Goal: Task Accomplishment & Management: Complete application form

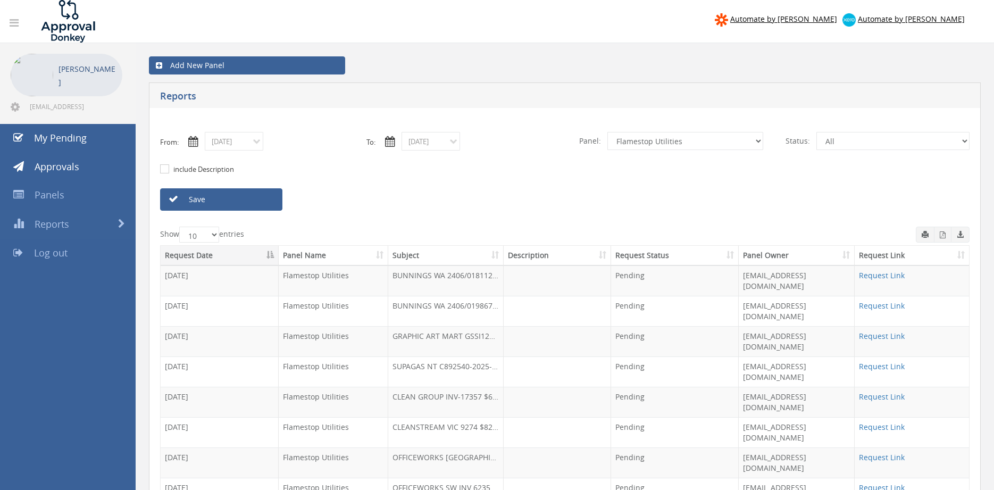
select select "number:9744"
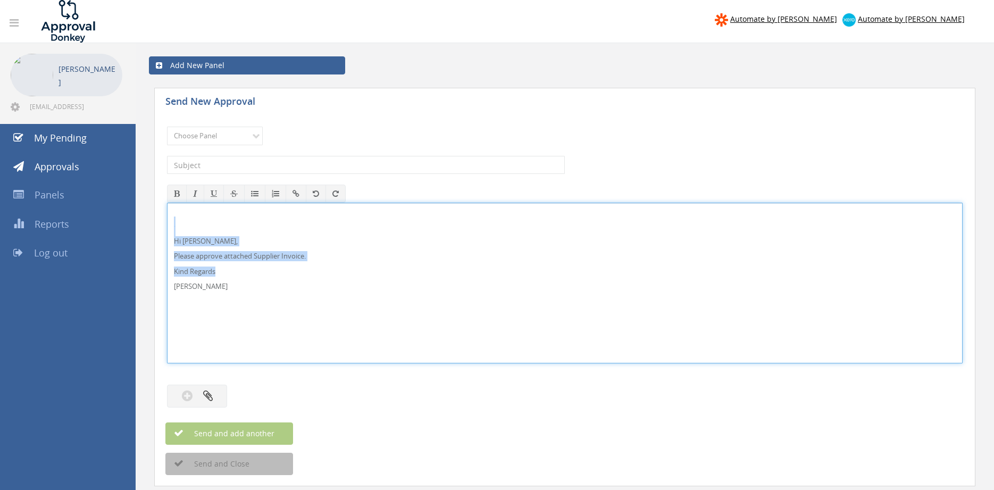
click at [167, 217] on div "Hi [PERSON_NAME], Please approve attached Supplier Invoice. Kind Regards [PERSO…" at bounding box center [564, 283] width 795 height 161
click at [167, 127] on select "Choose Panel Alarm Credits RG - 3 NZ Utilities Cable and SAI Global NZ Alarms-1…" at bounding box center [215, 136] width 96 height 19
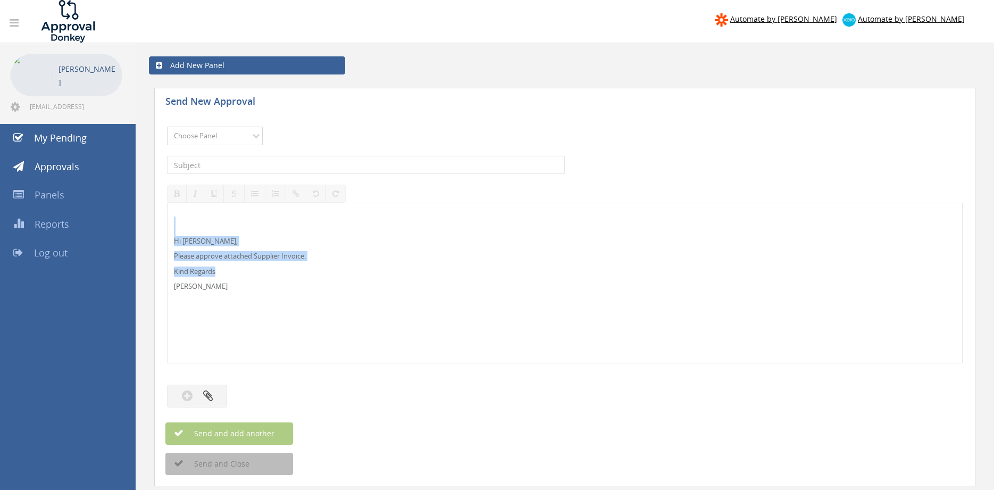
select select "9680"
click option "Alarm Suppliers - 2" at bounding box center [0, 0] width 0 height 0
click at [316, 170] on input "text" at bounding box center [366, 165] width 398 height 18
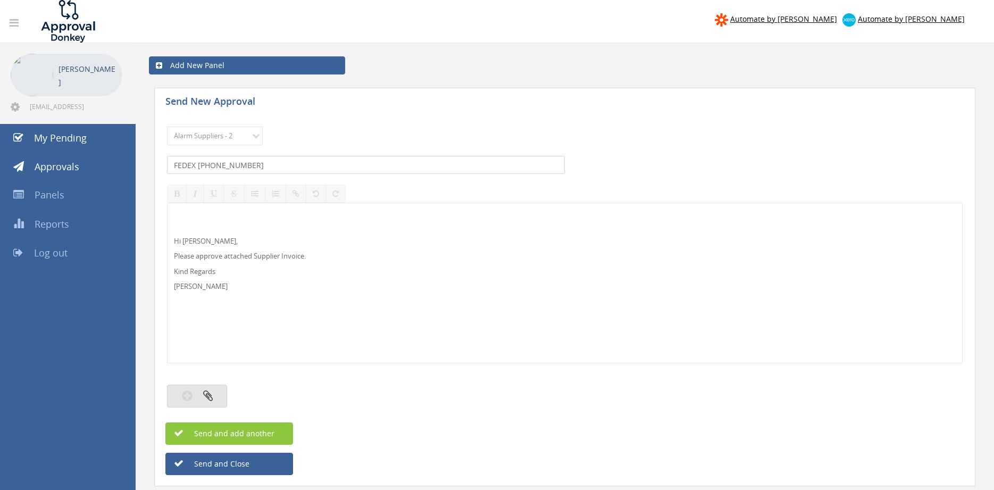
type input "FEDEX [PHONE_NUMBER]"
click at [220, 392] on button "button" at bounding box center [197, 395] width 60 height 23
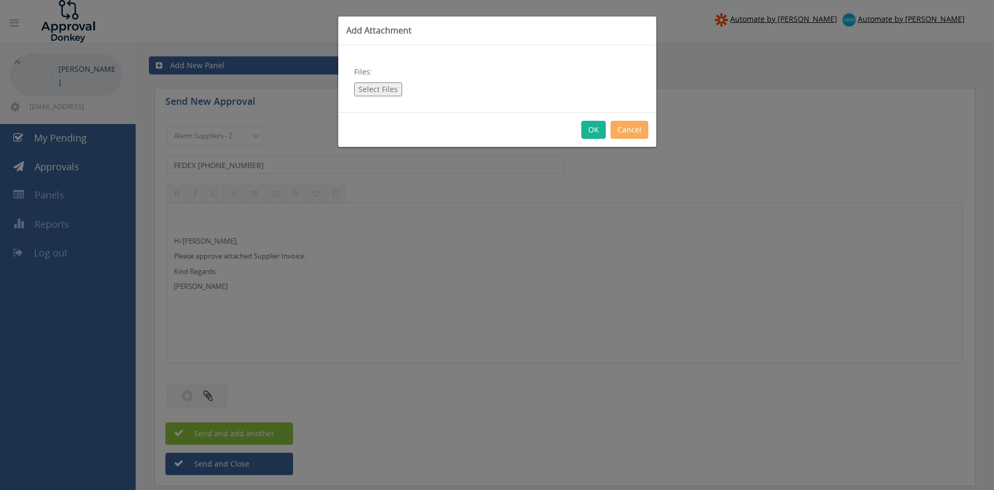
click at [383, 91] on button "Select Files" at bounding box center [378, 89] width 48 height 14
type input "C:\fakepath\FEDEX [PHONE_NUMBER] [DATE].pdf"
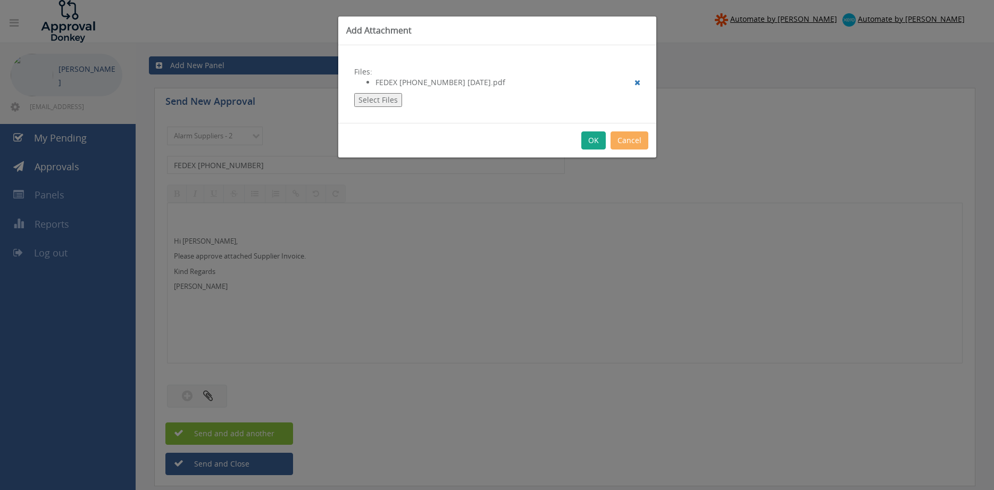
click at [592, 140] on button "OK" at bounding box center [593, 140] width 24 height 18
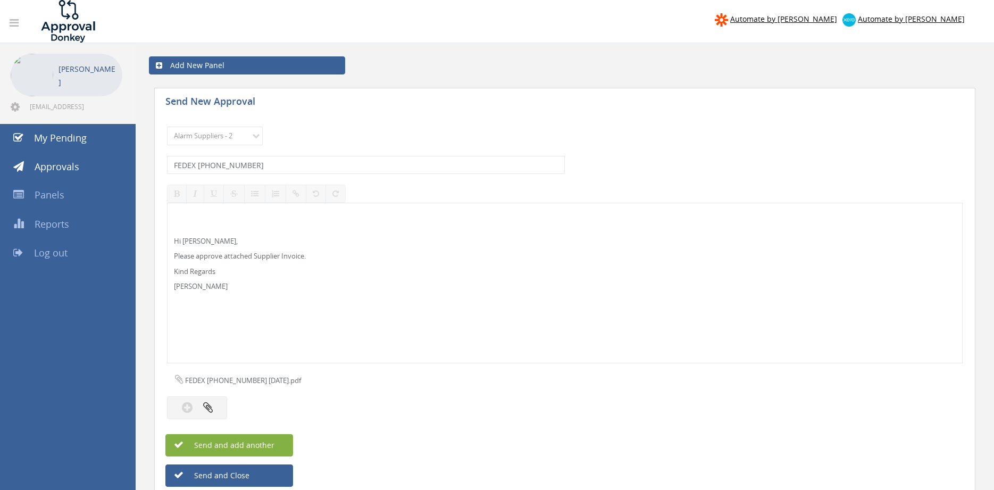
click at [270, 447] on span "Send and add another" at bounding box center [222, 445] width 103 height 10
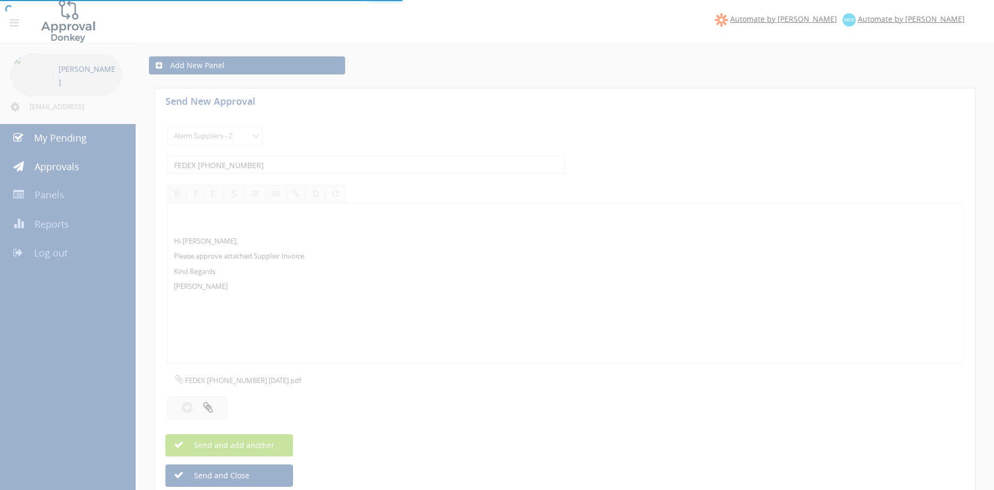
select select
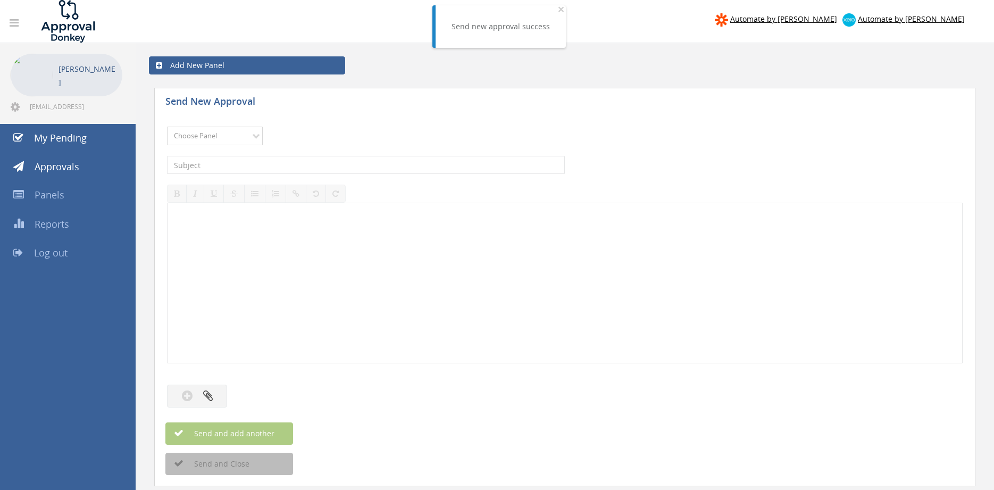
click at [167, 127] on select "Choose Panel Alarm Credits RG - 3 NZ Utilities Cable and SAI Global NZ Alarms-1…" at bounding box center [215, 136] width 96 height 19
select select "9680"
click option "Alarm Suppliers - 2" at bounding box center [0, 0] width 0 height 0
click at [339, 165] on input "text" at bounding box center [366, 165] width 398 height 18
type input "ELECTRA 2369295 PO 43216"
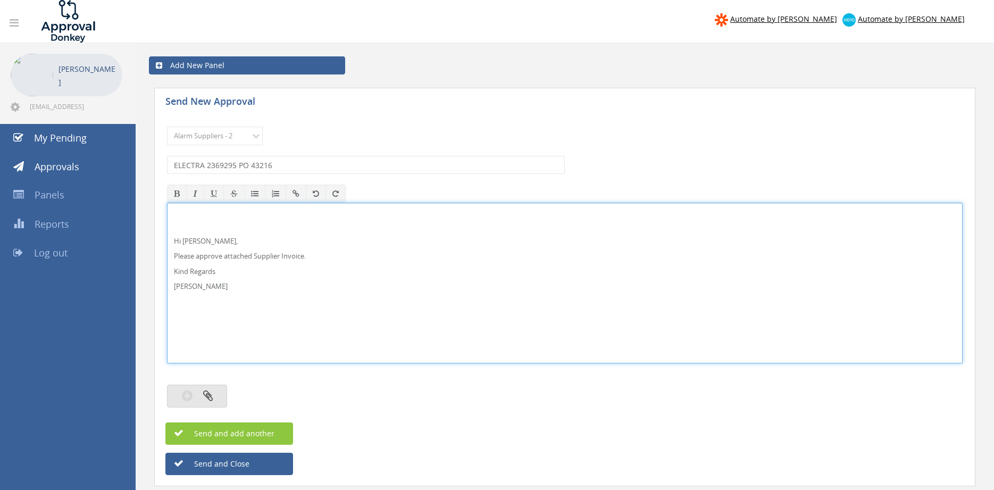
click at [216, 393] on button "button" at bounding box center [197, 395] width 60 height 23
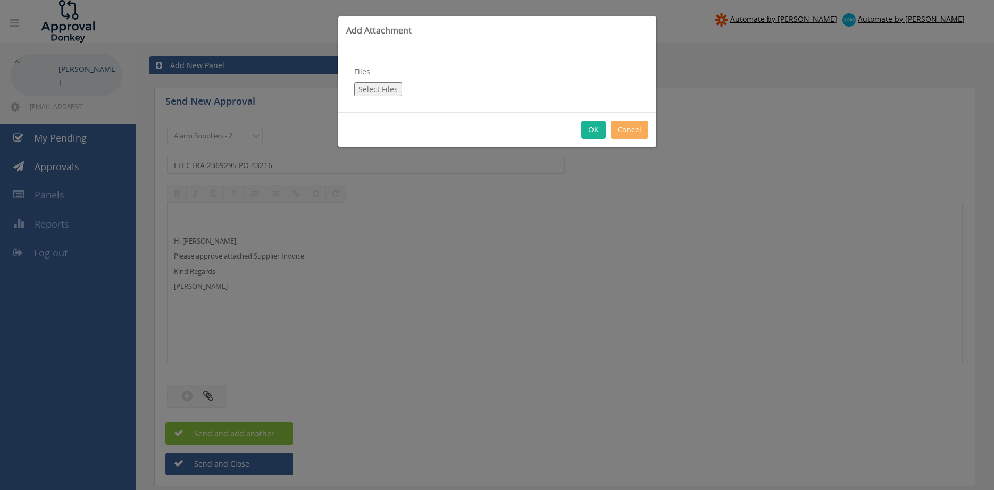
click at [372, 85] on button "Select Files" at bounding box center [378, 89] width 48 height 14
type input "C:\fakepath\ELECTRA 2369295 [DATE] PO 43216.pdf"
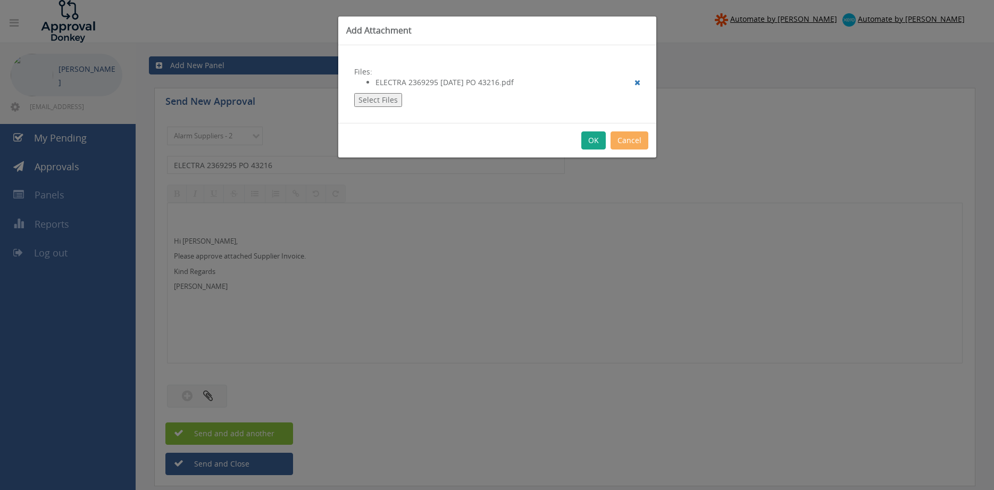
click at [586, 144] on button "OK" at bounding box center [593, 140] width 24 height 18
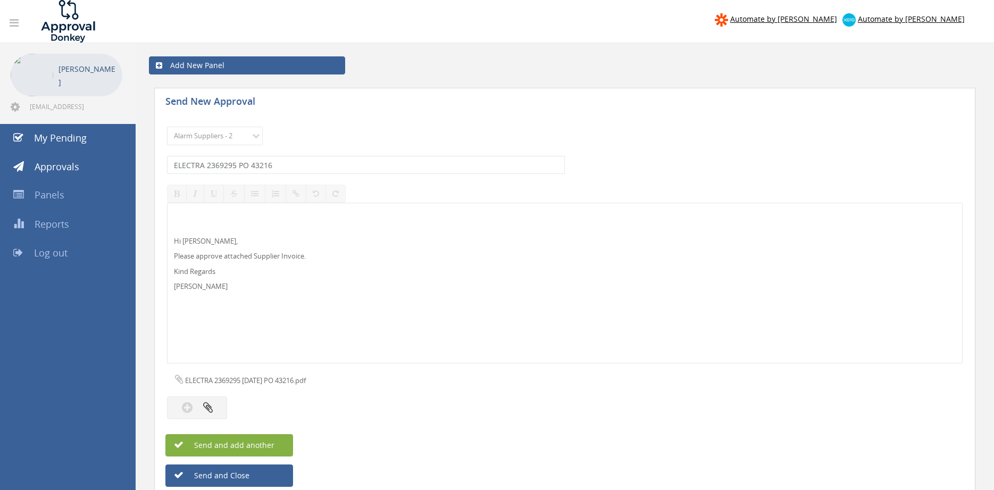
click at [275, 441] on button "Send and add another" at bounding box center [229, 445] width 128 height 22
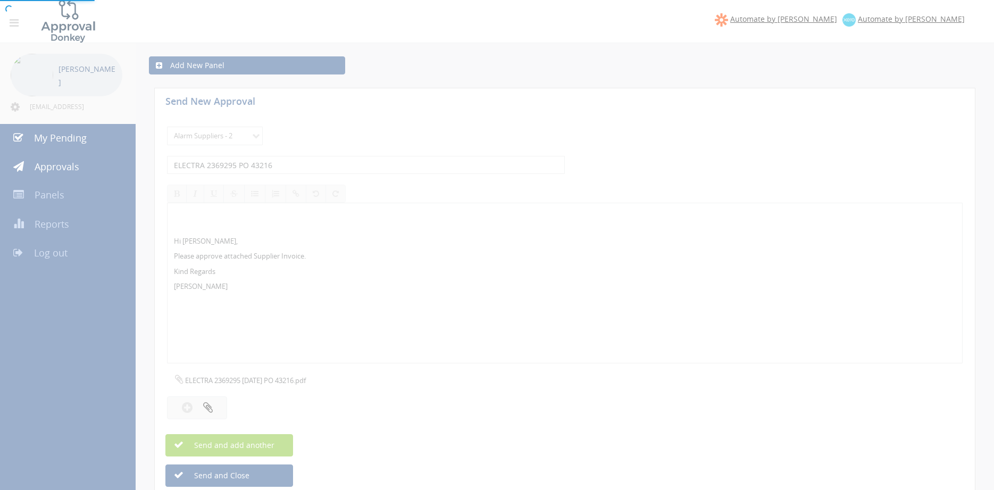
select select
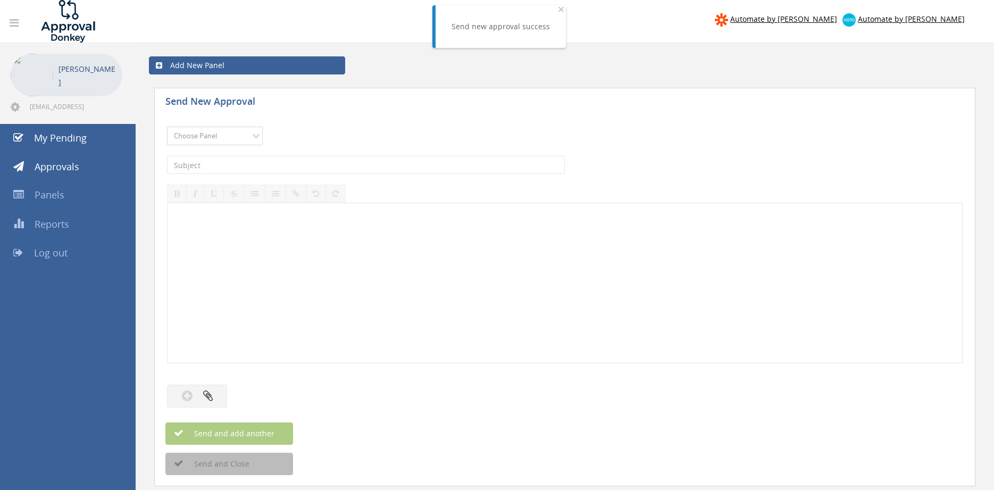
click at [167, 127] on select "Choose Panel Alarm Credits RG - 3 NZ Utilities Cable and SAI Global NZ Alarms-1…" at bounding box center [215, 136] width 96 height 19
select select "9680"
click option "Alarm Suppliers - 2" at bounding box center [0, 0] width 0 height 0
click at [313, 170] on input "text" at bounding box center [366, 165] width 398 height 18
type input "ELECTRA 2369026 PO 43218"
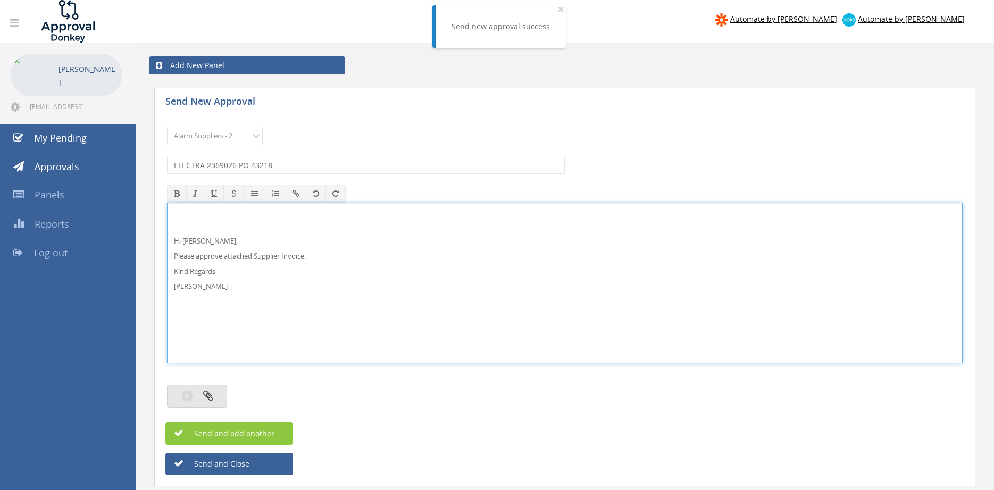
click at [213, 390] on button "button" at bounding box center [197, 395] width 60 height 23
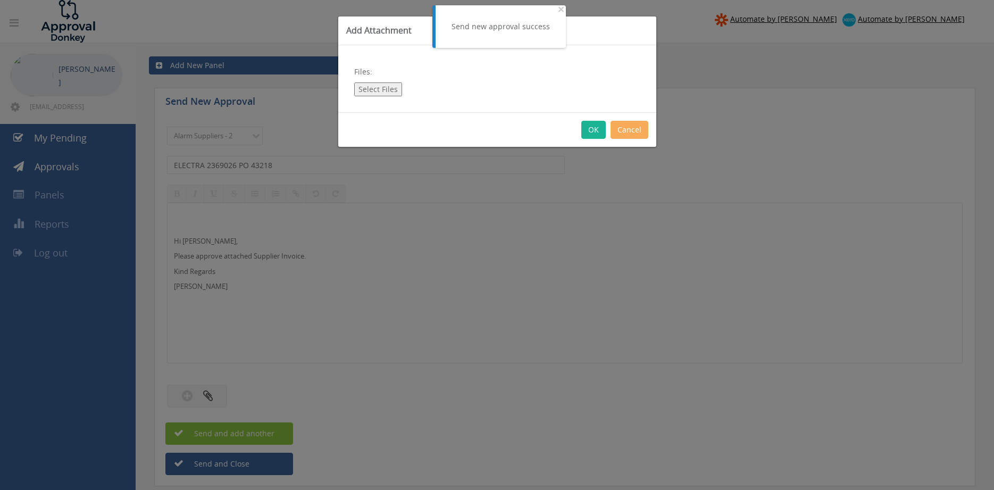
click at [387, 88] on button "Select Files" at bounding box center [378, 89] width 48 height 14
type input "C:\fakepath\ELECTRA 2369026 [DATE] PO 43218.pdf"
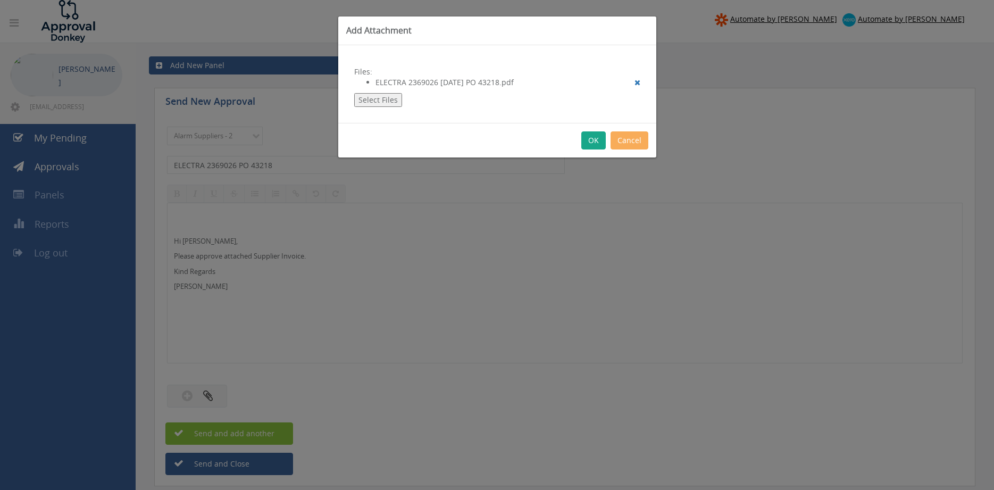
click at [590, 140] on button "OK" at bounding box center [593, 140] width 24 height 18
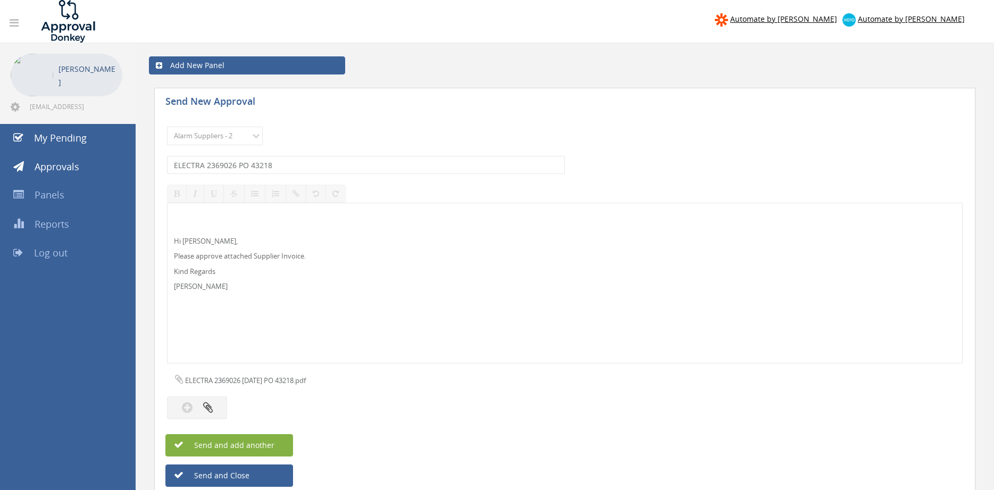
click at [270, 447] on span "Send and add another" at bounding box center [222, 445] width 103 height 10
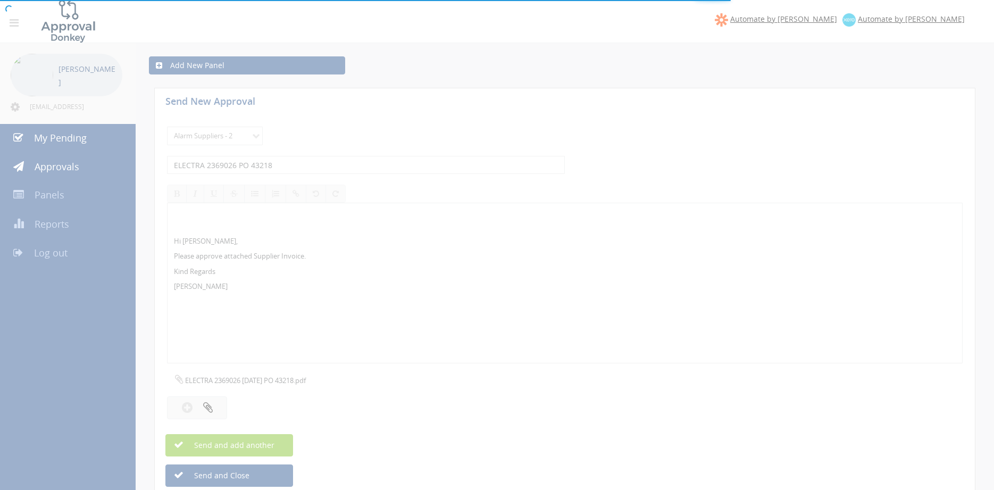
select select
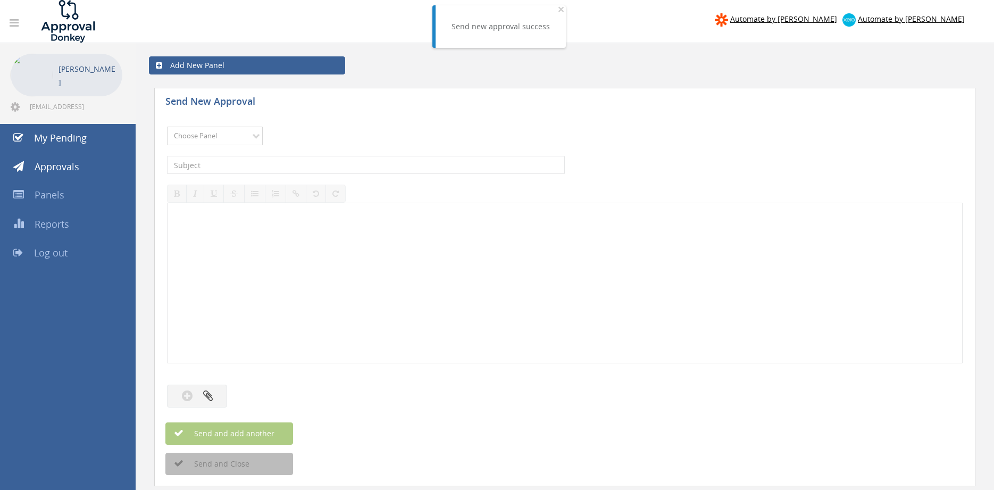
select select "9680"
click option "Alarm Suppliers - 2" at bounding box center [0, 0] width 0 height 0
click at [315, 163] on input "text" at bounding box center [366, 165] width 398 height 18
type input "ELECTRA 2369025 PO 43219"
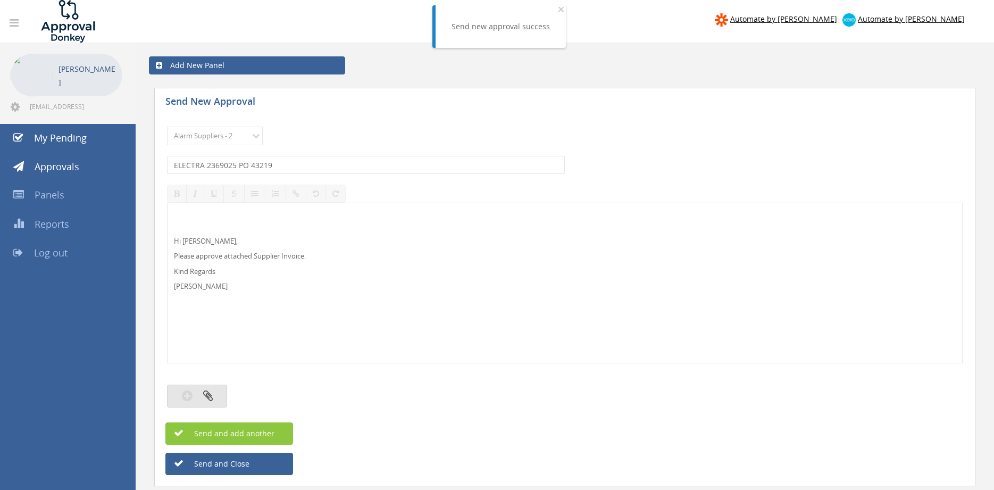
click at [215, 394] on button "button" at bounding box center [197, 395] width 60 height 23
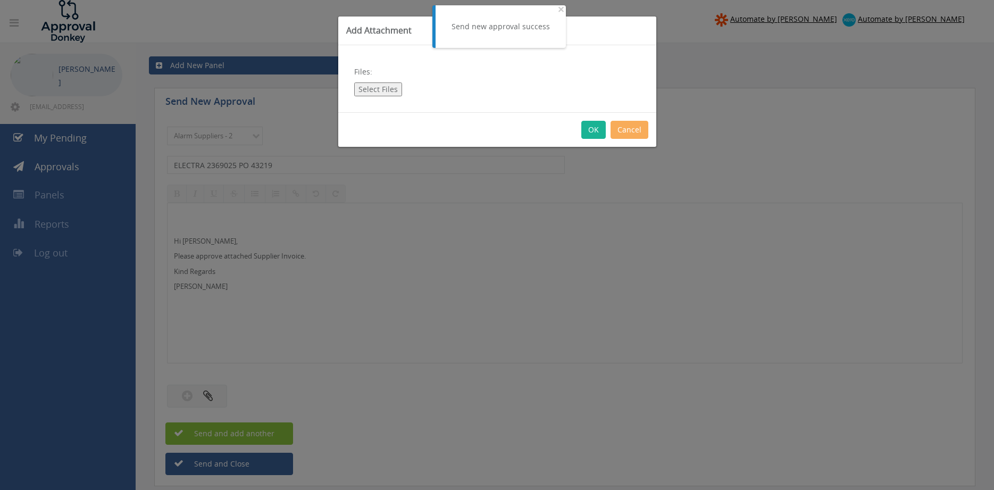
click at [374, 91] on button "Select Files" at bounding box center [378, 89] width 48 height 14
type input "C:\fakepath\ELECTRA 2369025 [DATE] PO 43219.pdf"
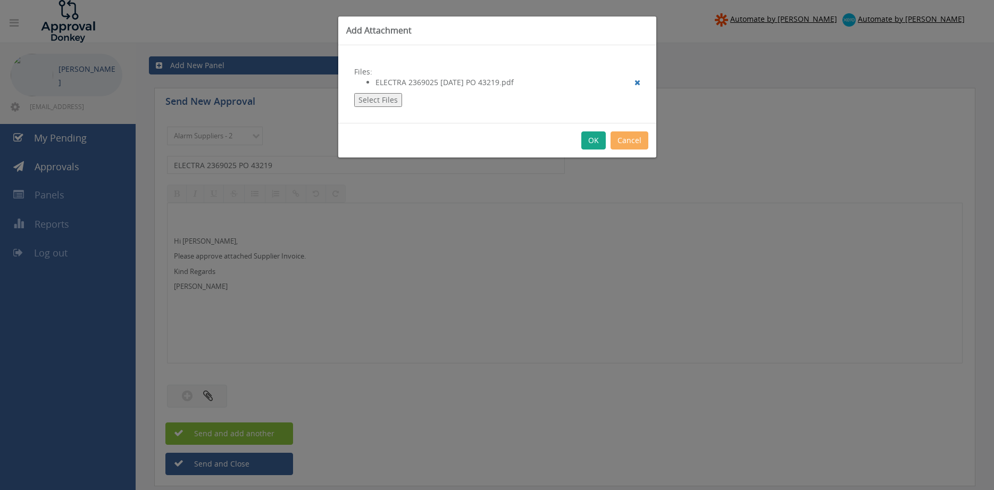
click at [592, 143] on button "OK" at bounding box center [593, 140] width 24 height 18
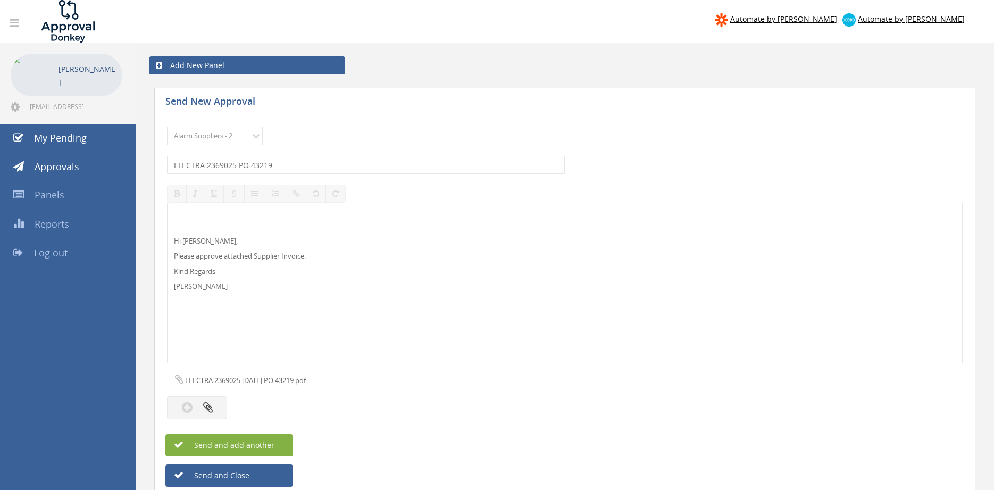
click at [272, 443] on span "Send and add another" at bounding box center [222, 445] width 103 height 10
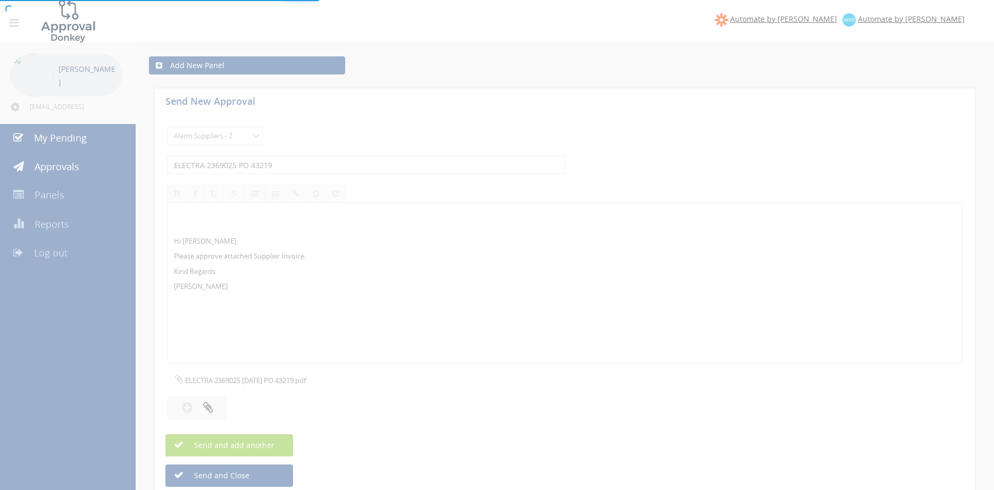
select select
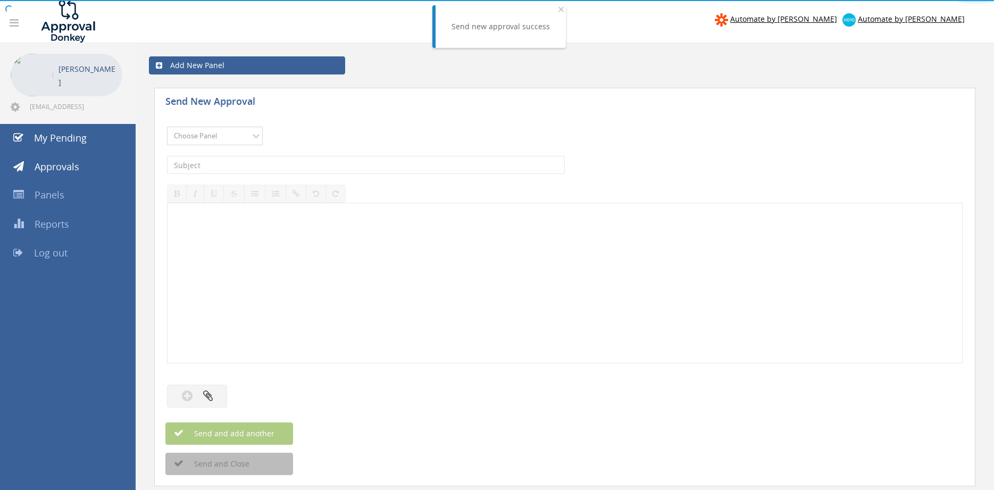
click at [233, 139] on select "Choose Panel Alarm Credits RG - 3 NZ Utilities Cable and SAI Global NZ Alarms-1…" at bounding box center [215, 136] width 96 height 19
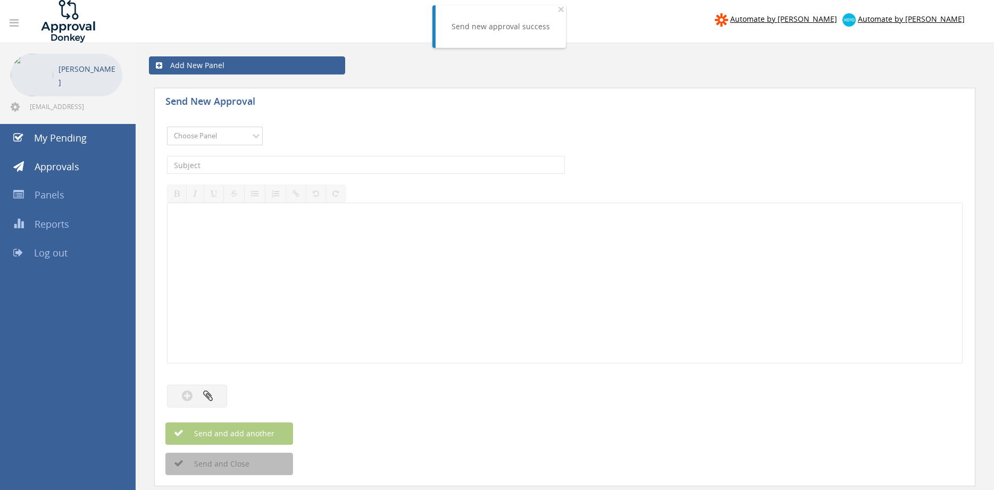
select select "9680"
click option "Alarm Suppliers - 2" at bounding box center [0, 0] width 0 height 0
click at [284, 165] on input "text" at bounding box center [366, 165] width 398 height 18
type input "ELECTRA 2368834 PO 43221"
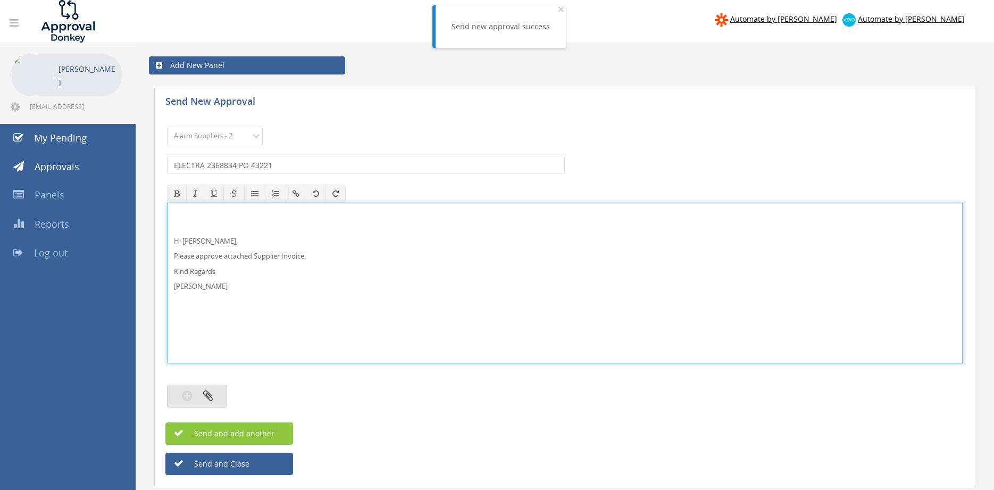
click at [208, 393] on icon "button" at bounding box center [208, 395] width 10 height 12
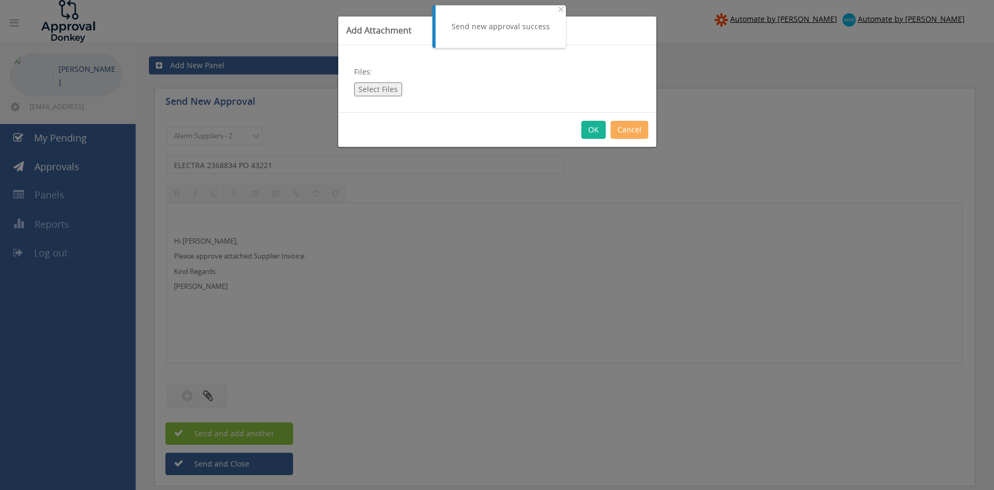
click at [383, 90] on button "Select Files" at bounding box center [378, 89] width 48 height 14
type input "C:\fakepath\ELECTRA 2368834 [DATE] PO 43221.pdf"
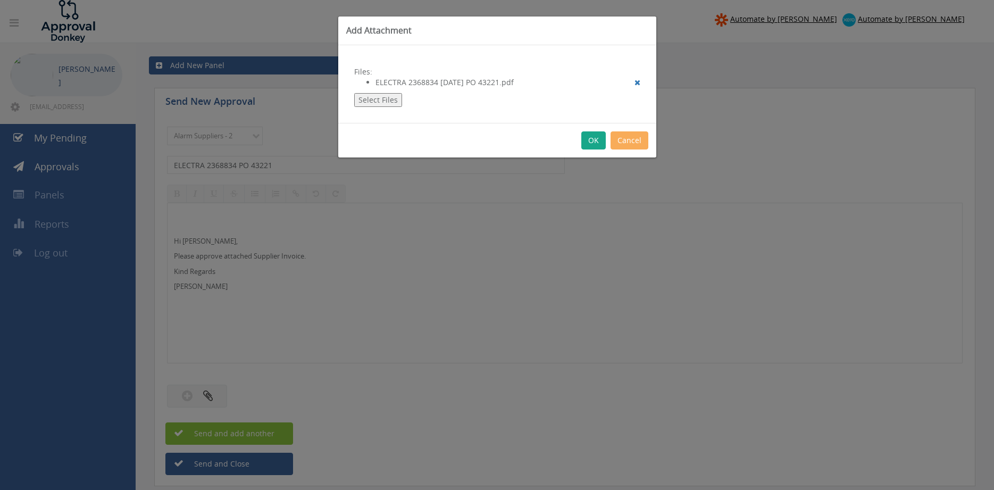
click at [593, 144] on button "OK" at bounding box center [593, 140] width 24 height 18
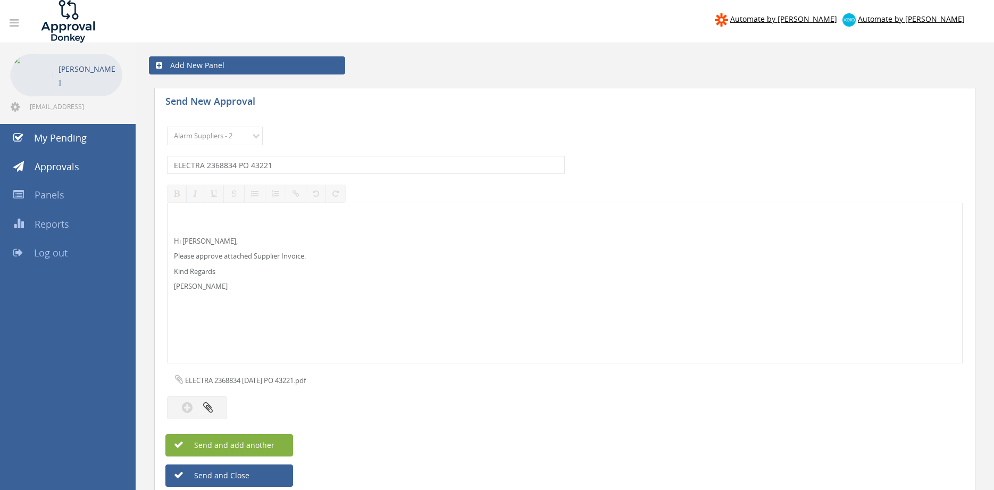
click at [266, 441] on span "Send and add another" at bounding box center [222, 445] width 103 height 10
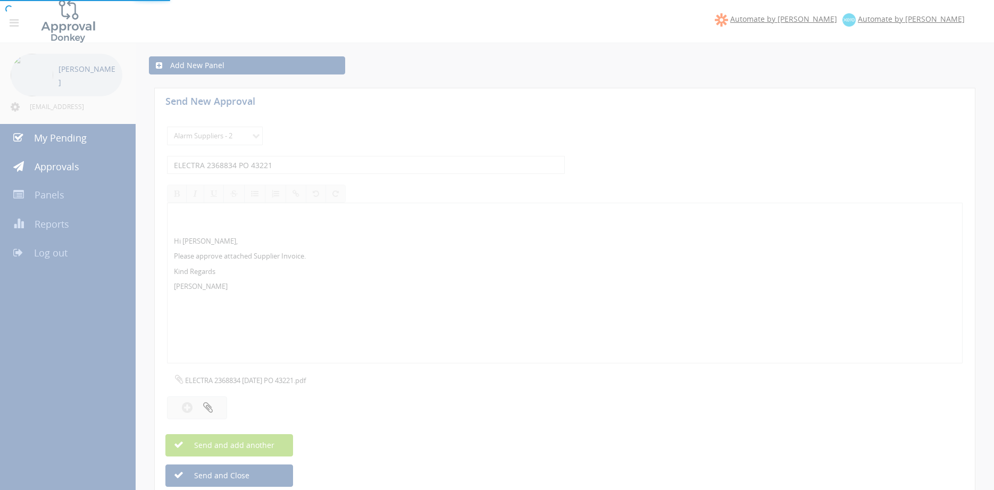
select select
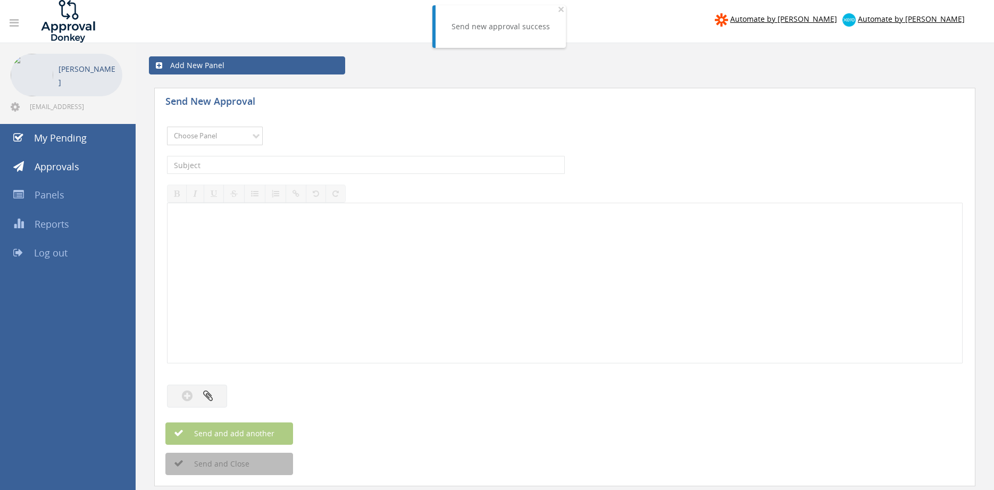
select select "9680"
click option "Alarm Suppliers - 2" at bounding box center [0, 0] width 0 height 0
click at [312, 164] on input "text" at bounding box center [366, 165] width 398 height 18
type input "ELECTRA 2366845 PO 43162"
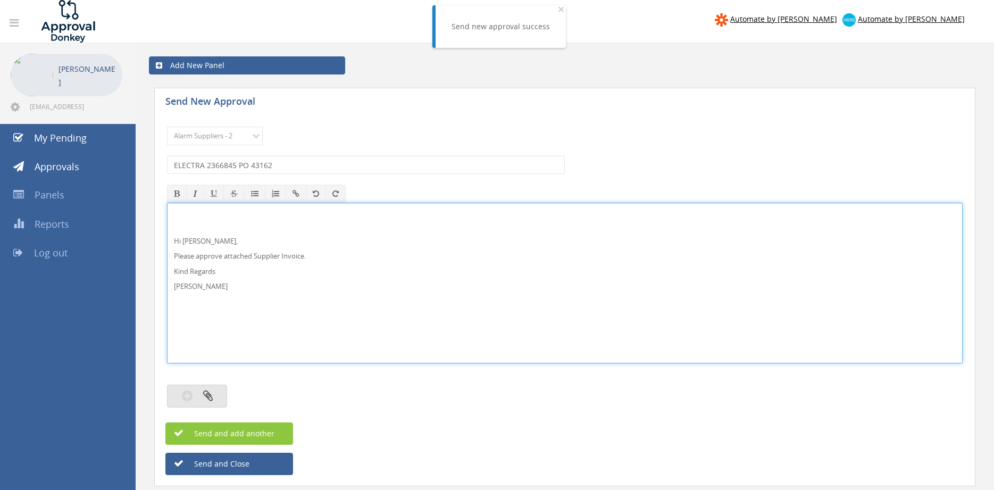
click at [207, 389] on button "button" at bounding box center [197, 395] width 60 height 23
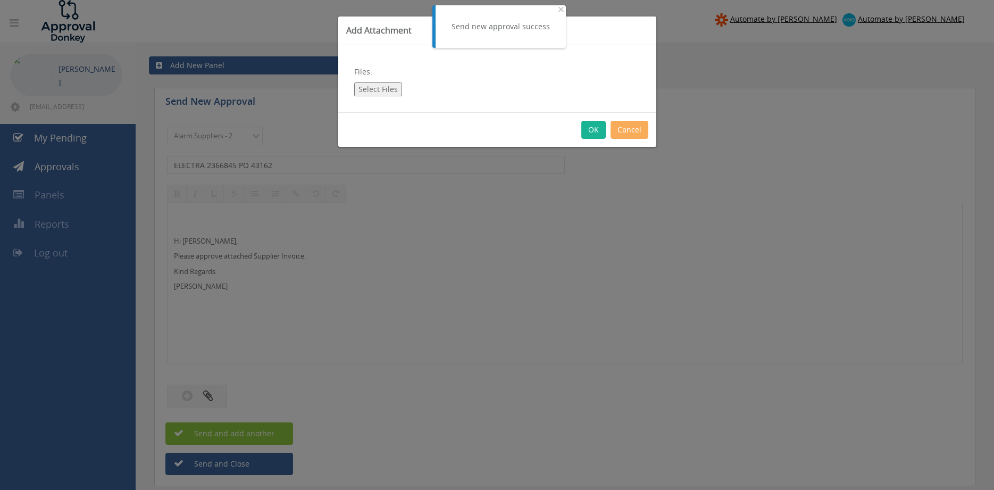
click at [365, 91] on button "Select Files" at bounding box center [378, 89] width 48 height 14
type input "C:\fakepath\ELECTRA 2366845 [DATE] PO 43162.pdf"
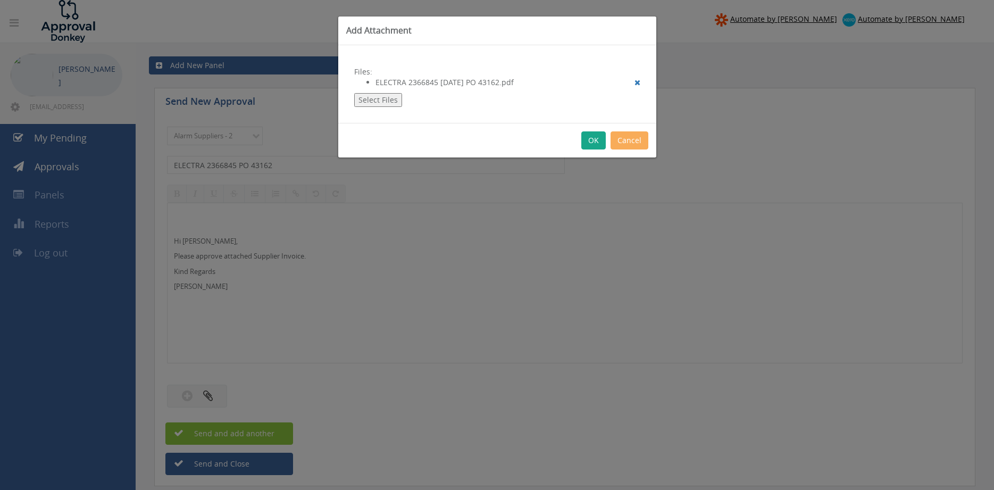
click at [595, 141] on button "OK" at bounding box center [593, 140] width 24 height 18
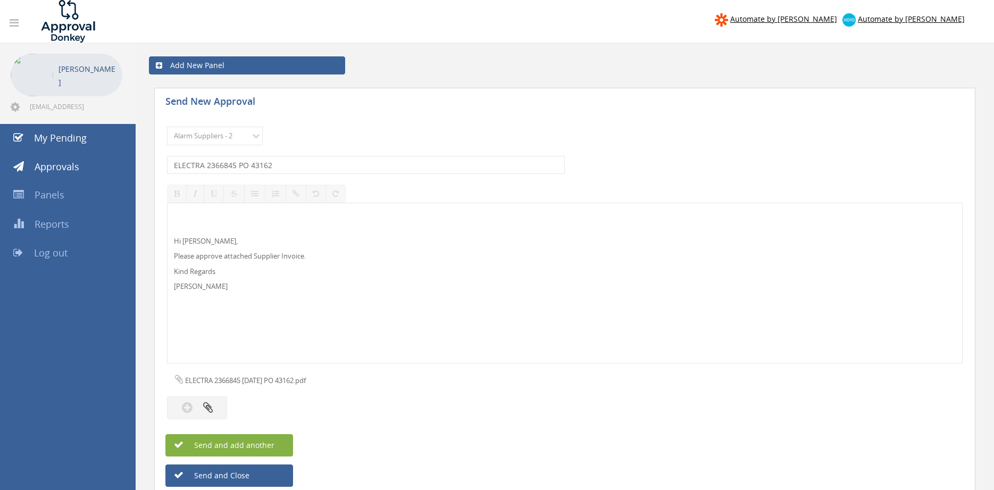
click at [272, 443] on span "Send and add another" at bounding box center [222, 445] width 103 height 10
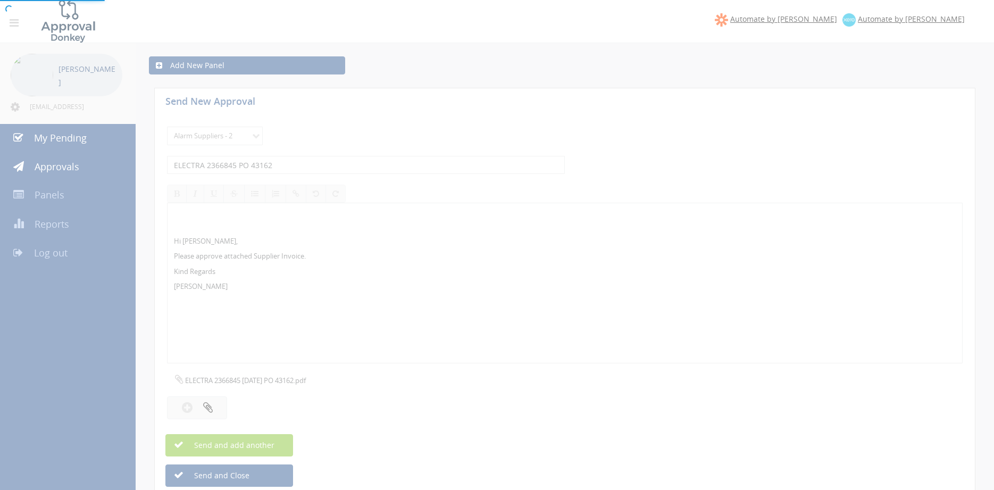
select select
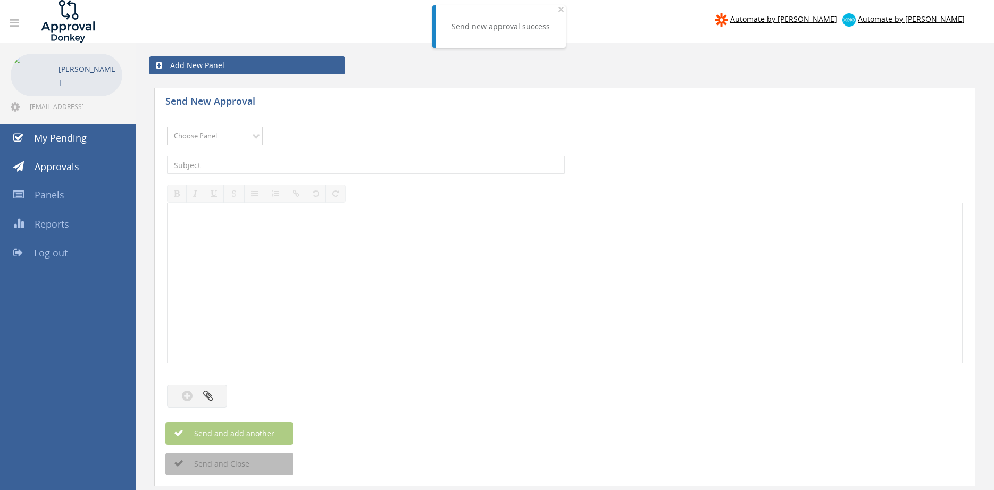
select select "9680"
click option "Alarm Suppliers - 2" at bounding box center [0, 0] width 0 height 0
click at [323, 164] on input "text" at bounding box center [366, 165] width 398 height 18
type input "ELECTRA 236148 PO 42854"
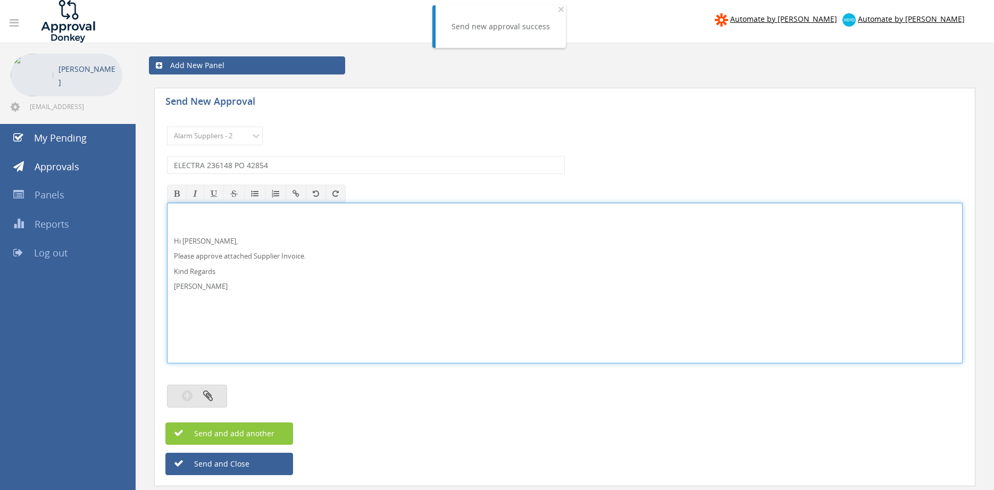
click at [215, 397] on button "button" at bounding box center [197, 395] width 60 height 23
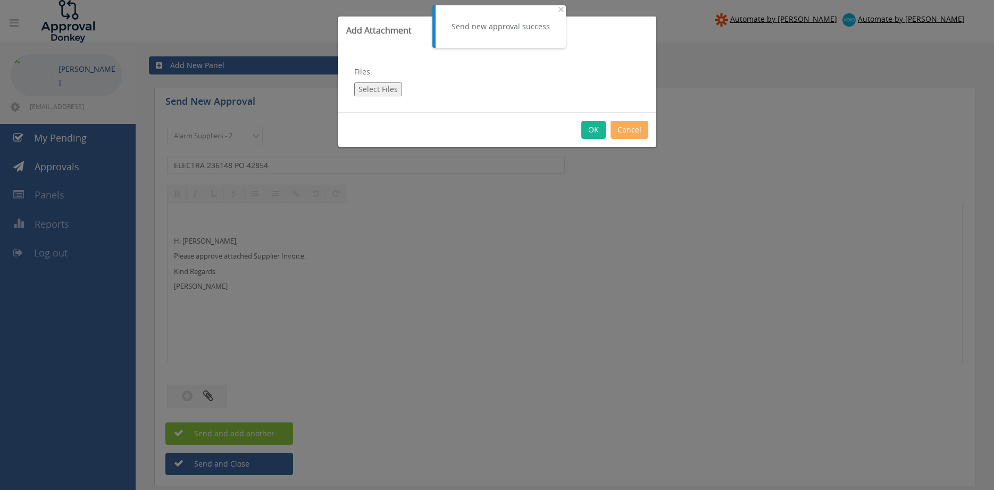
click at [380, 91] on button "Select Files" at bounding box center [378, 89] width 48 height 14
type input "C:\fakepath\ELECTRA 2361483 [DATE] PO 42854.pdf"
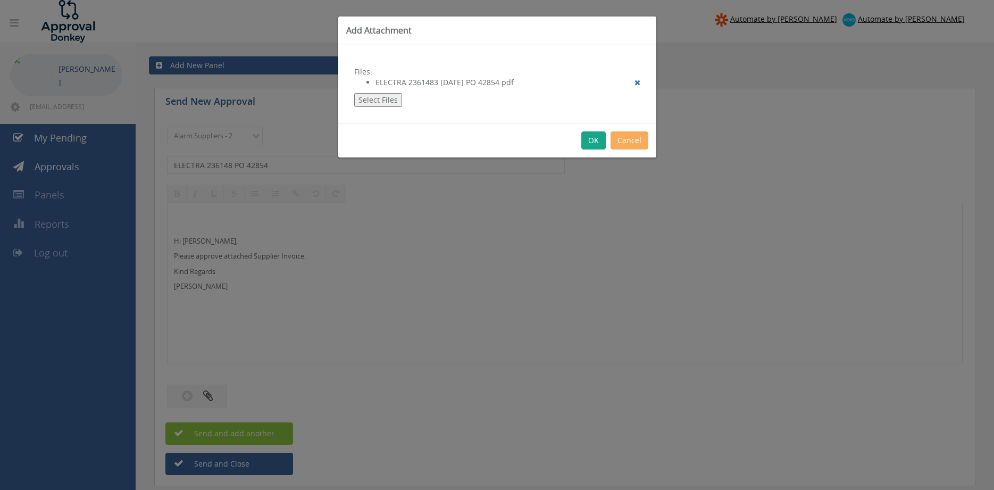
click at [587, 147] on button "OK" at bounding box center [593, 140] width 24 height 18
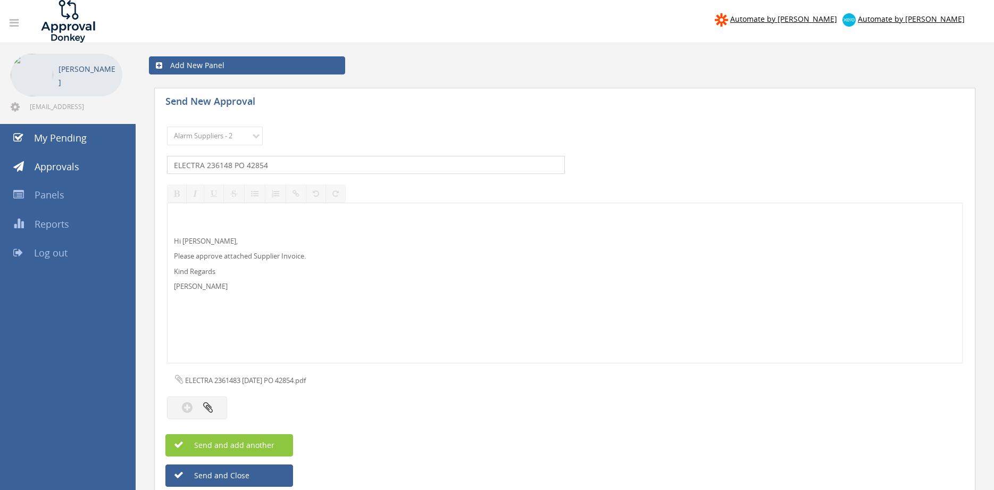
click at [230, 165] on input "ELECTRA 236148 PO 42854" at bounding box center [366, 165] width 398 height 18
type input "ELECTRA 2361483 PO 42854"
click at [269, 446] on span "Send and add another" at bounding box center [222, 445] width 103 height 10
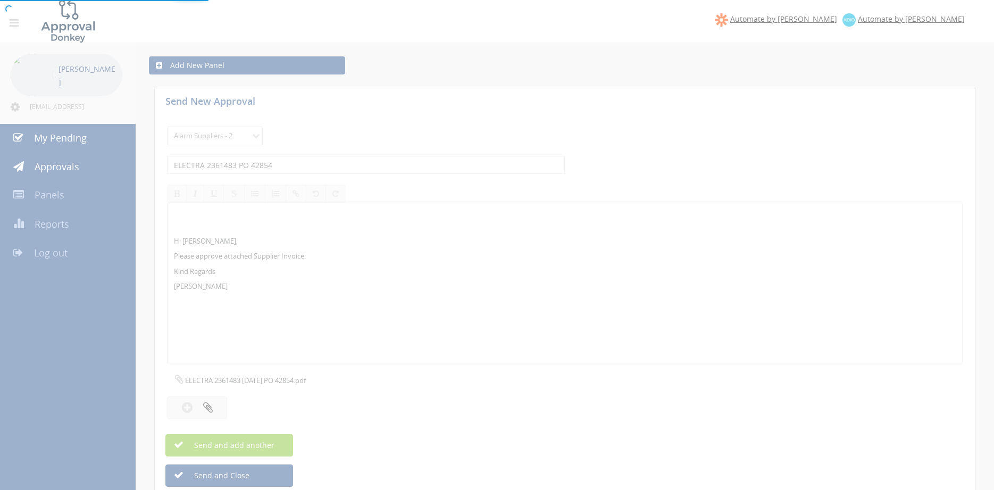
select select
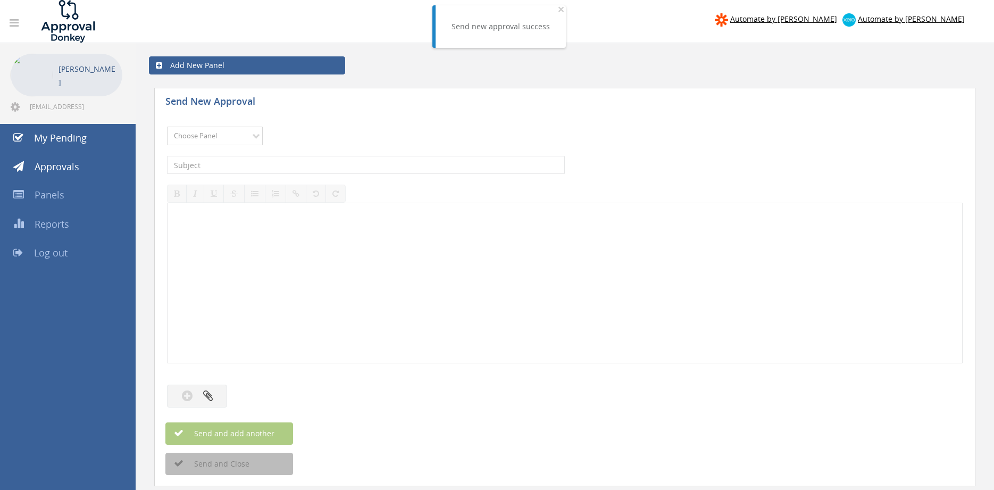
click at [167, 127] on select "Choose Panel Alarm Credits RG - 3 NZ Utilities Cable and SAI Global NZ Alarms-1…" at bounding box center [215, 136] width 96 height 19
select select "9680"
click option "Alarm Suppliers - 2" at bounding box center [0, 0] width 0 height 0
click at [322, 163] on input "text" at bounding box center [366, 165] width 398 height 18
type input "ALTRONIC 1806121 PO 43247"
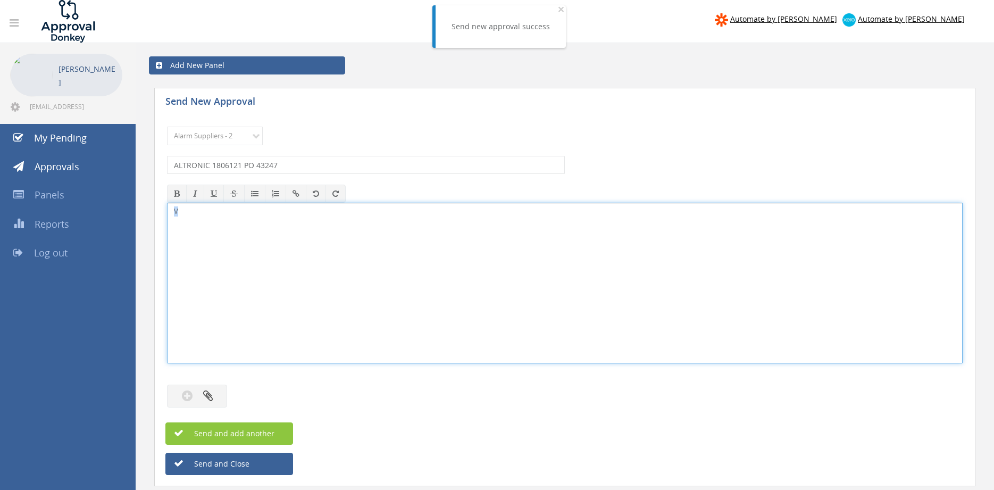
drag, startPoint x: 179, startPoint y: 215, endPoint x: 114, endPoint y: 213, distance: 64.4
click at [167, 213] on div "V" at bounding box center [564, 283] width 795 height 161
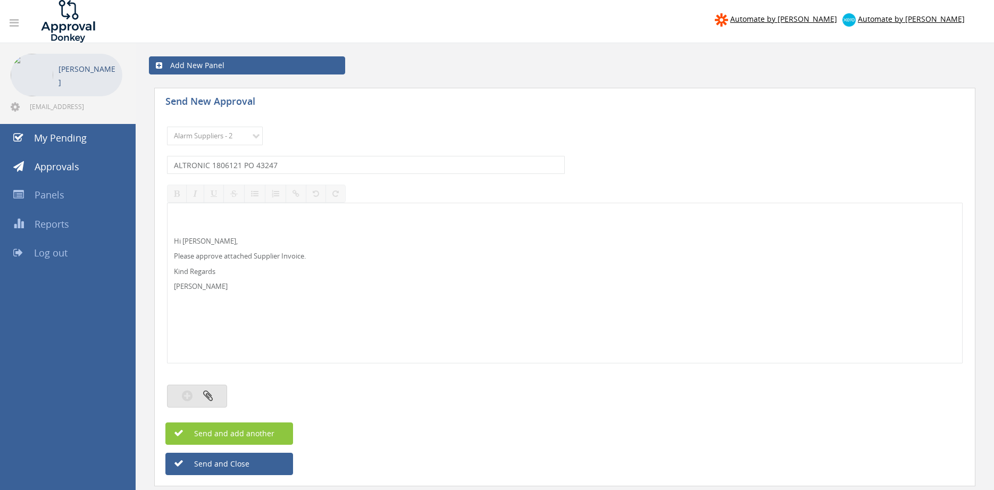
click at [206, 394] on icon "button" at bounding box center [208, 395] width 10 height 12
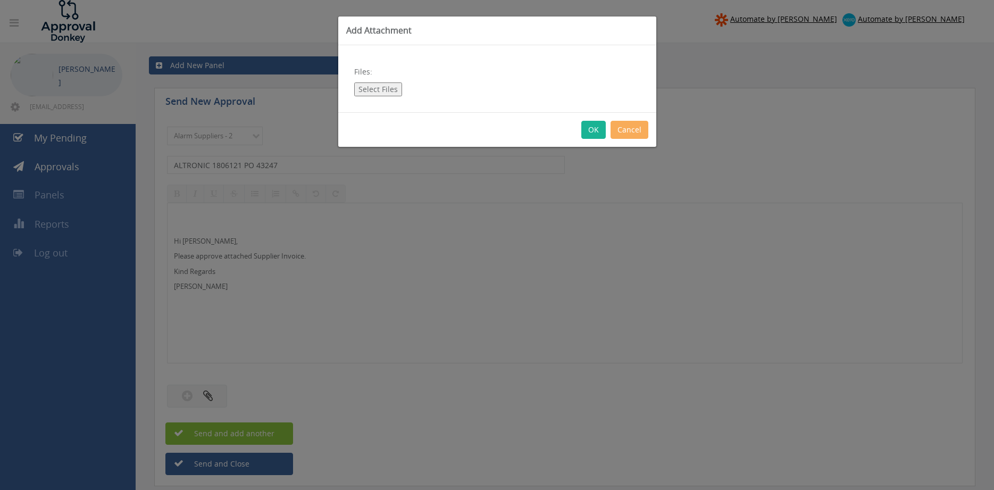
click at [382, 89] on button "Select Files" at bounding box center [378, 89] width 48 height 14
type input "C:\fakepath\ALTRONIC 1806121 [DATE] PO 43247.pdf"
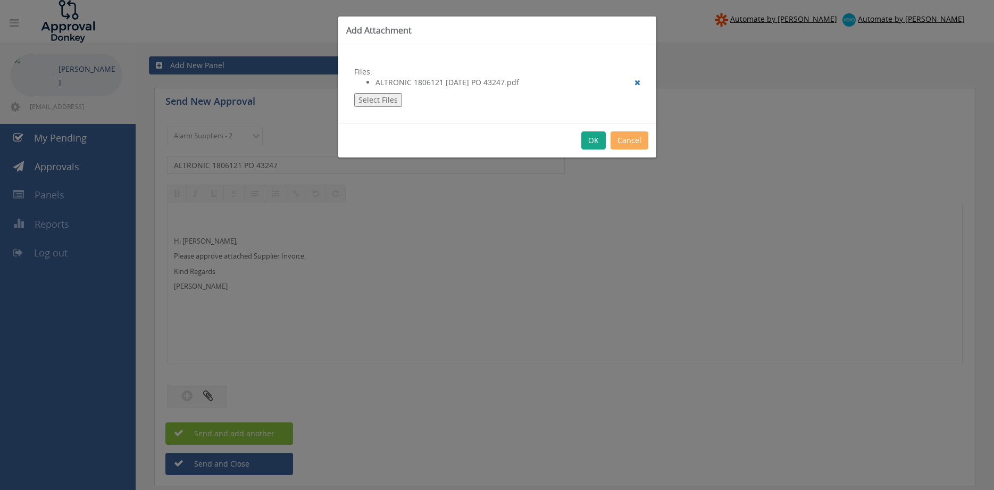
click at [597, 147] on button "OK" at bounding box center [593, 140] width 24 height 18
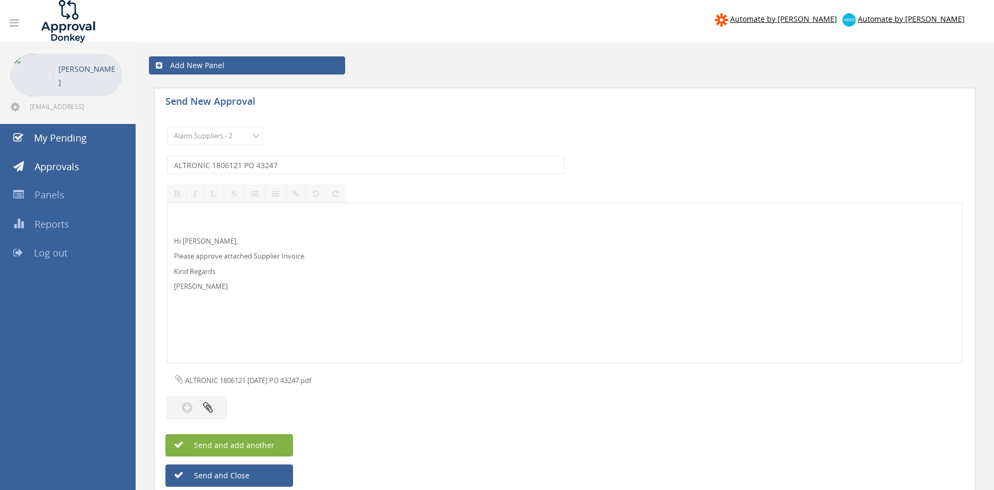
click at [273, 446] on span "Send and add another" at bounding box center [222, 445] width 103 height 10
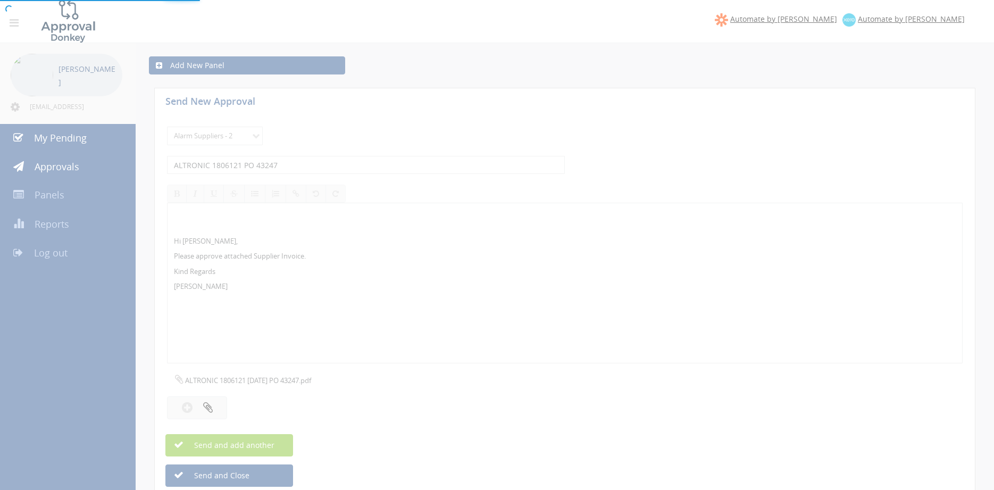
select select
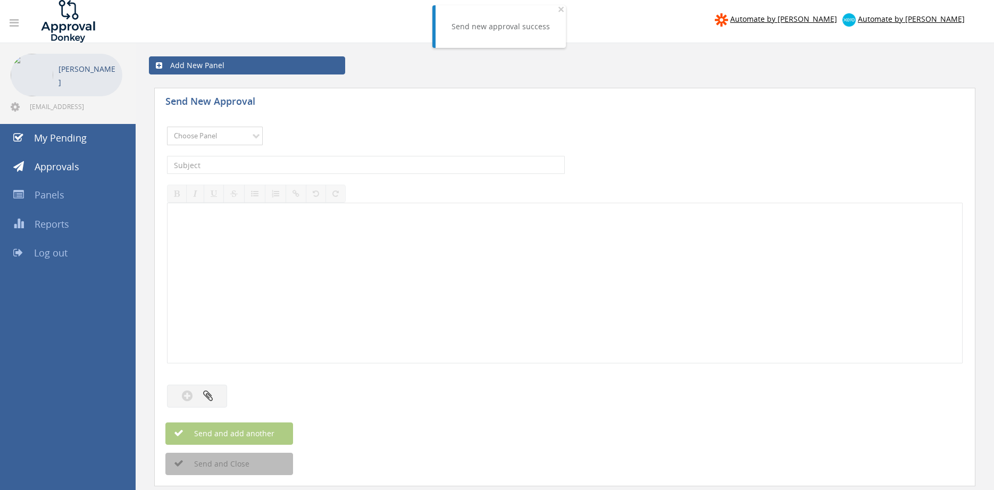
select select "9680"
click option "Alarm Suppliers - 2" at bounding box center [0, 0] width 0 height 0
click at [308, 160] on input "text" at bounding box center [366, 165] width 398 height 18
type input "ALTRONIC 1806030 PO 43239"
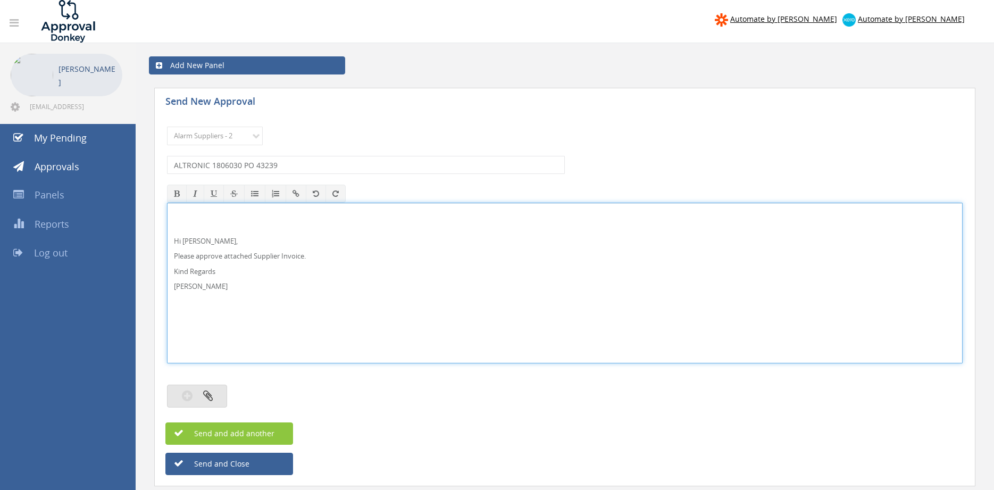
click at [215, 394] on button "button" at bounding box center [197, 395] width 60 height 23
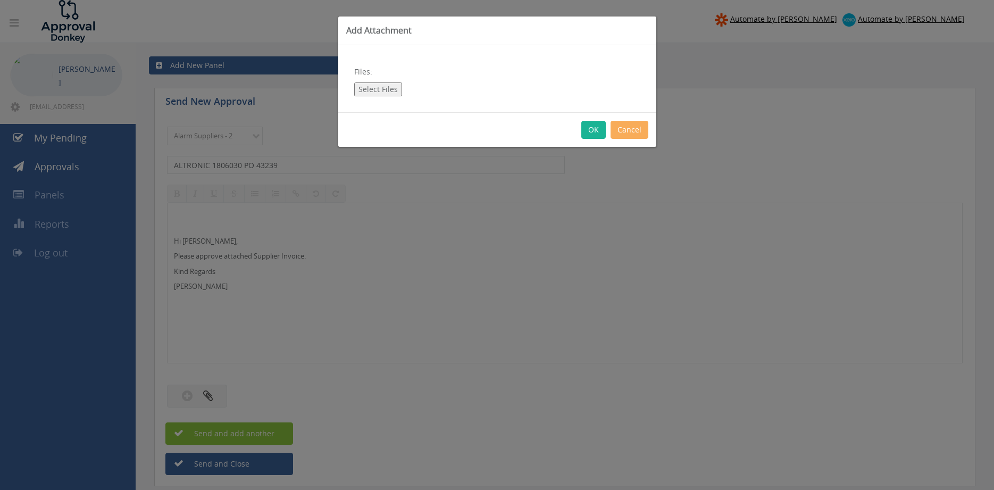
click at [389, 91] on button "Select Files" at bounding box center [378, 89] width 48 height 14
type input "C:\fakepath\ALTRONIC 1806030 [DATE] PO 43239.pdf"
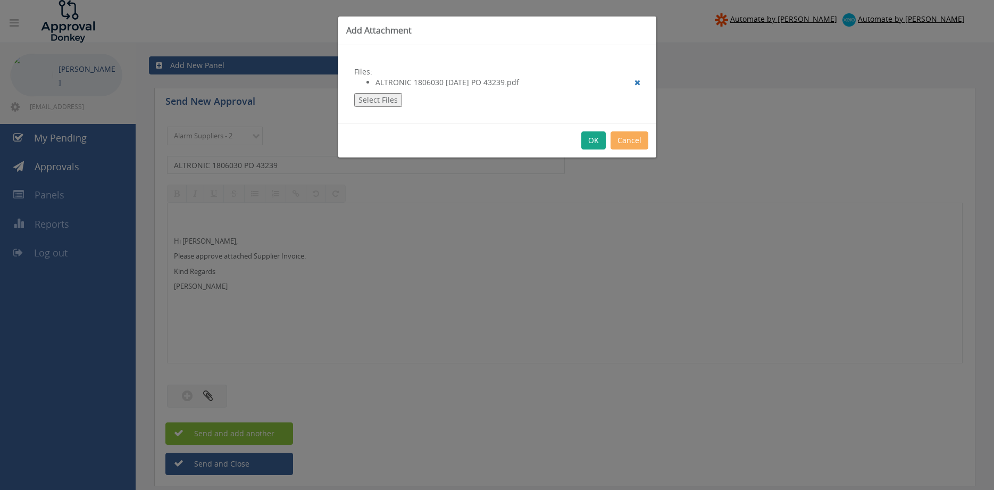
click at [595, 141] on button "OK" at bounding box center [593, 140] width 24 height 18
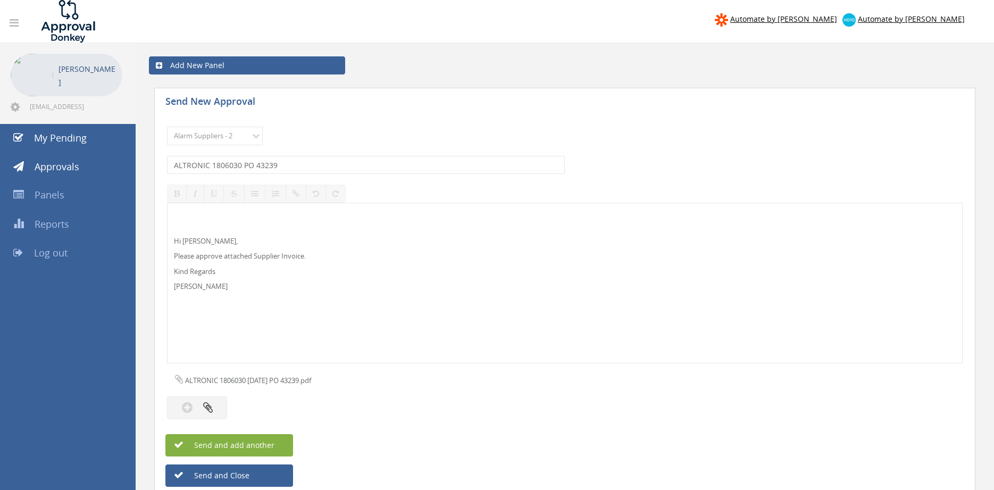
click at [279, 442] on button "Send and add another" at bounding box center [229, 445] width 128 height 22
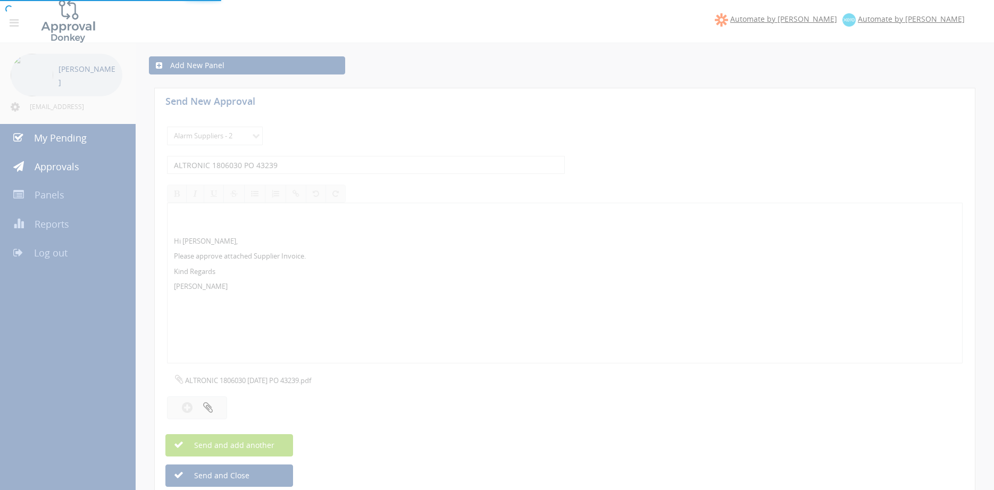
select select
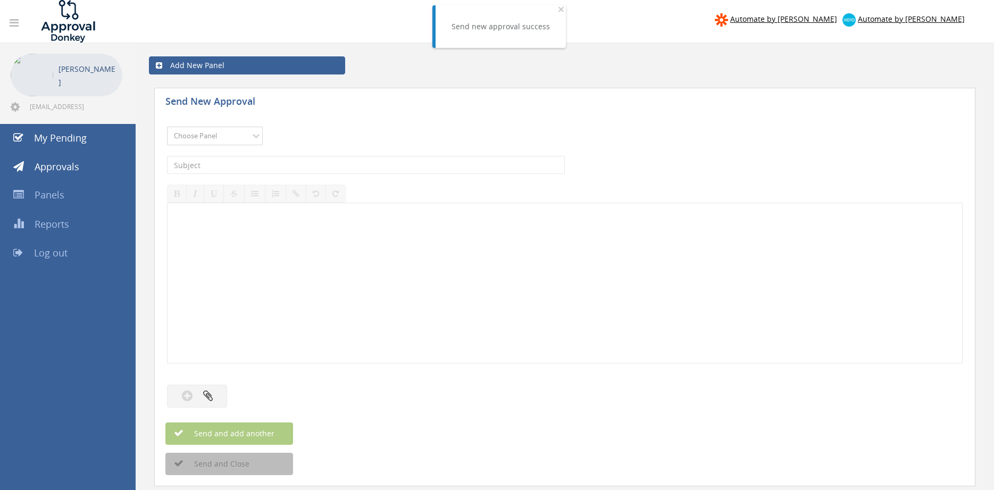
select select "9680"
click option "Alarm Suppliers - 2" at bounding box center [0, 0] width 0 height 0
click at [297, 163] on input "text" at bounding box center [366, 165] width 398 height 18
type input "ALTRONIC 1805788 PO 43225"
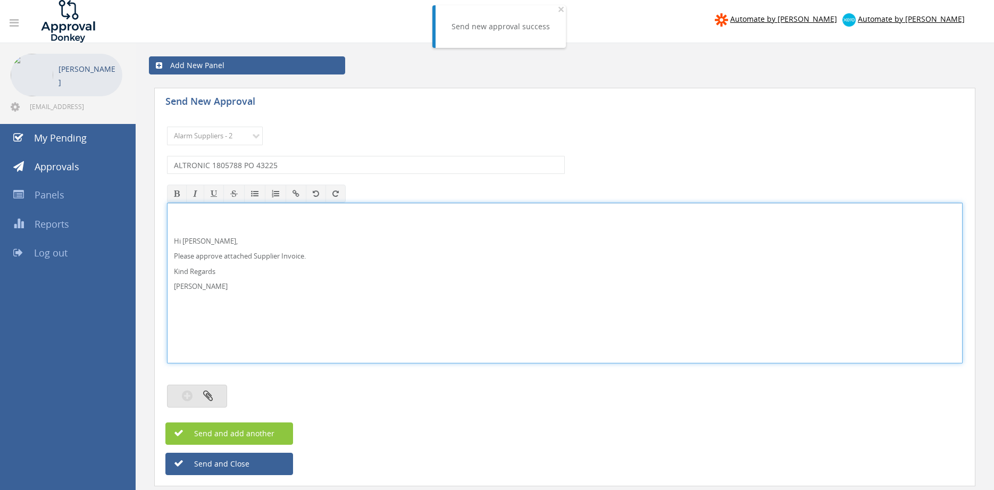
click at [209, 387] on button "button" at bounding box center [197, 395] width 60 height 23
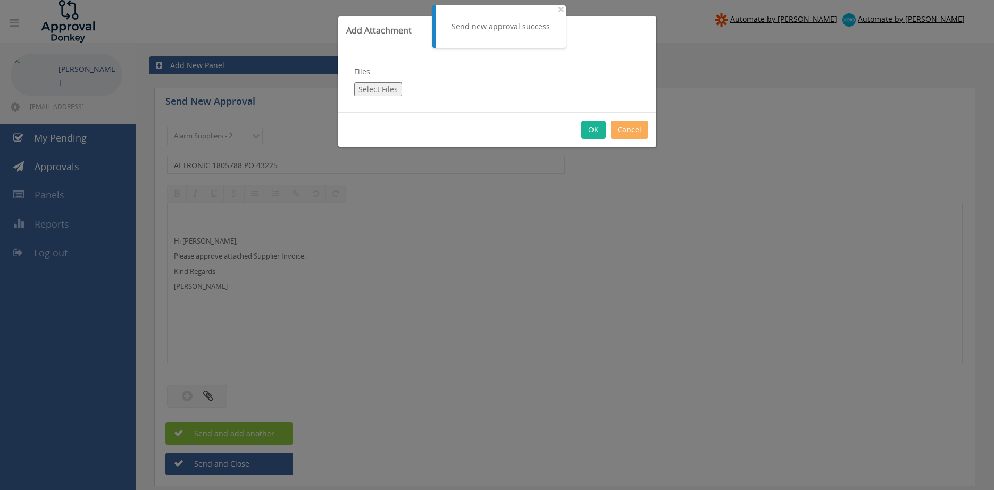
click at [385, 90] on button "Select Files" at bounding box center [378, 89] width 48 height 14
type input "C:\fakepath\ALTRONIC 1805788 [DATE] PO 43225.pdf"
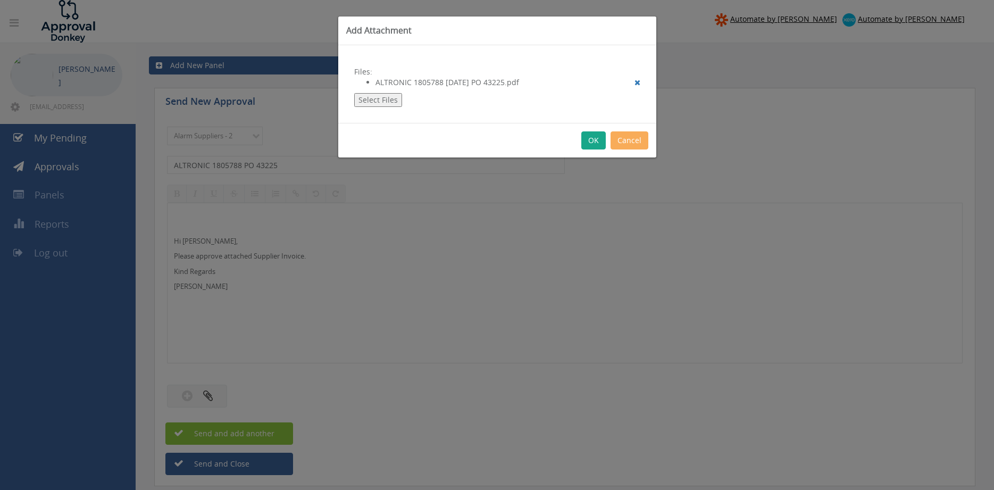
click at [593, 142] on button "OK" at bounding box center [593, 140] width 24 height 18
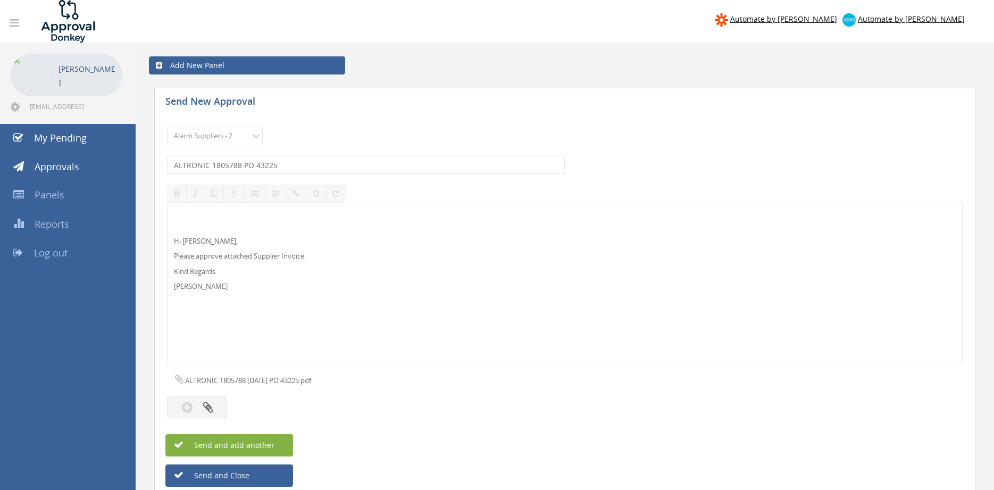
click at [263, 444] on span "Send and add another" at bounding box center [222, 445] width 103 height 10
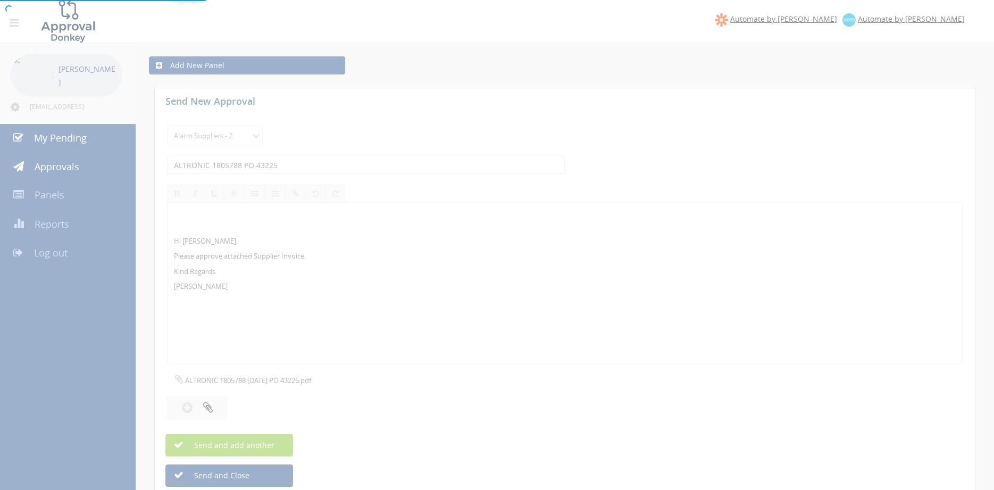
select select
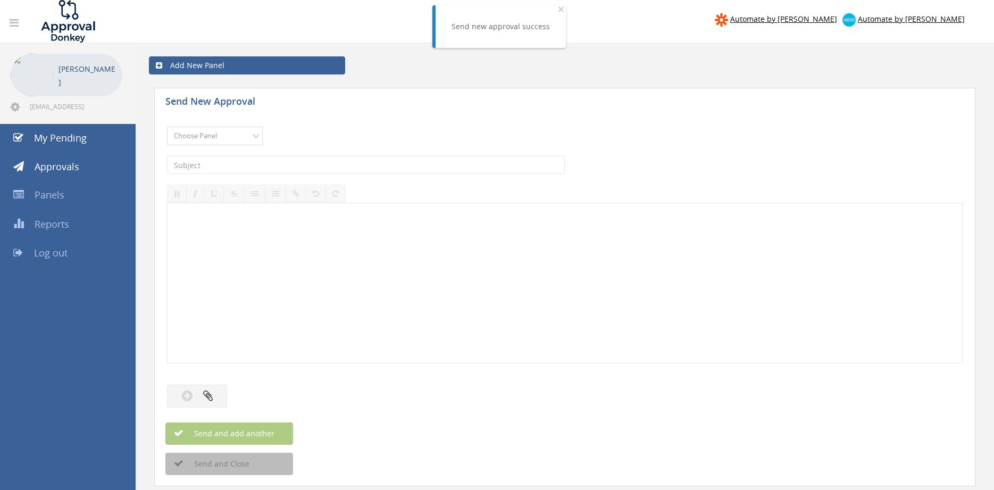
select select "9680"
click option "Alarm Suppliers - 2" at bounding box center [0, 0] width 0 height 0
click at [309, 166] on input "text" at bounding box center [366, 165] width 398 height 18
type input "ALTRONIC 1805339 PO 43203"
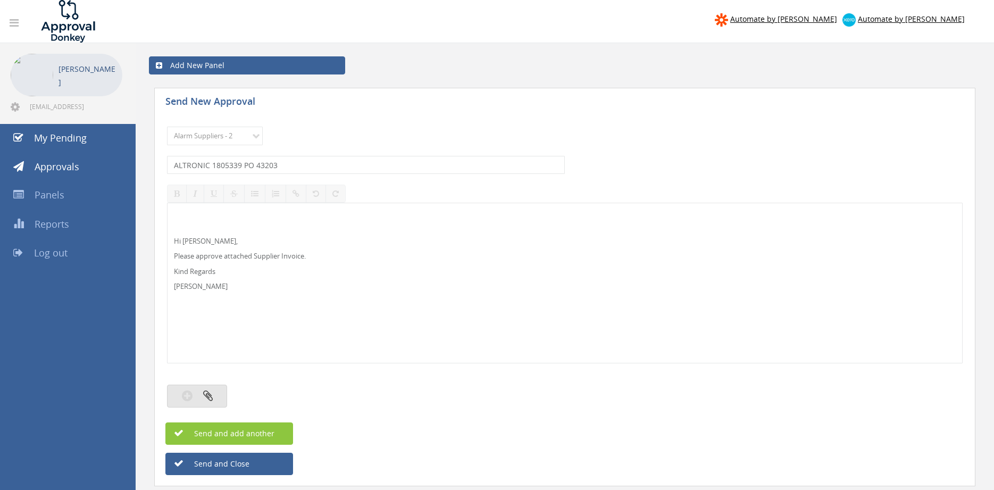
click at [217, 397] on button "button" at bounding box center [197, 395] width 60 height 23
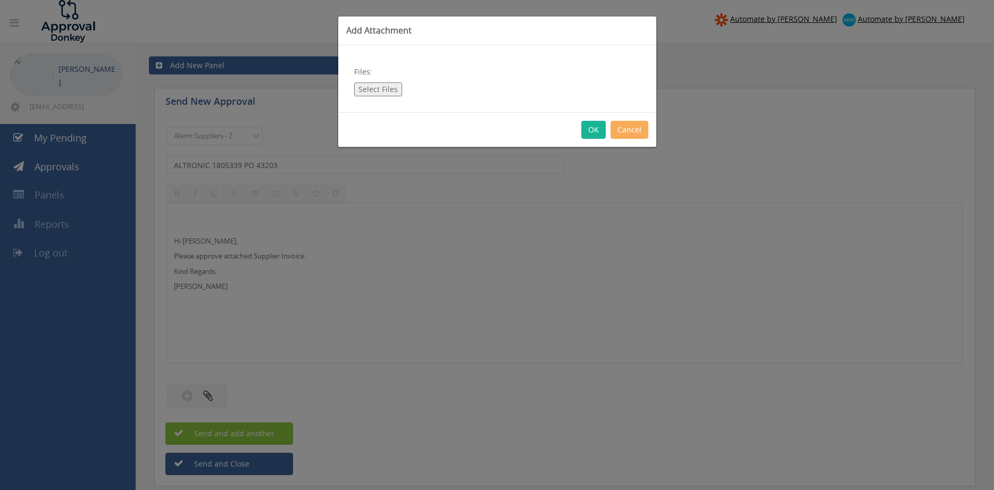
click at [378, 91] on button "Select Files" at bounding box center [378, 89] width 48 height 14
type input "C:\fakepath\ALTRONIC 1805339 [DATE] PO 43203.pdf"
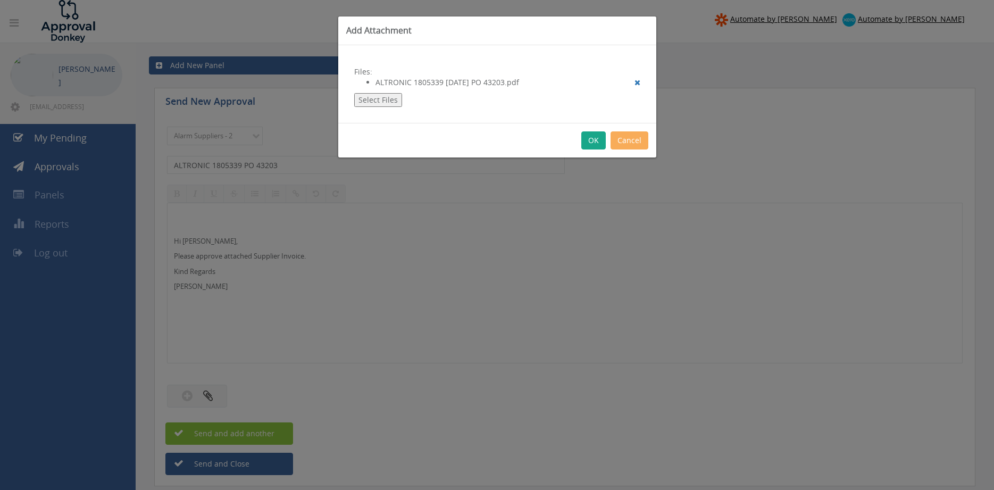
click at [593, 139] on button "OK" at bounding box center [593, 140] width 24 height 18
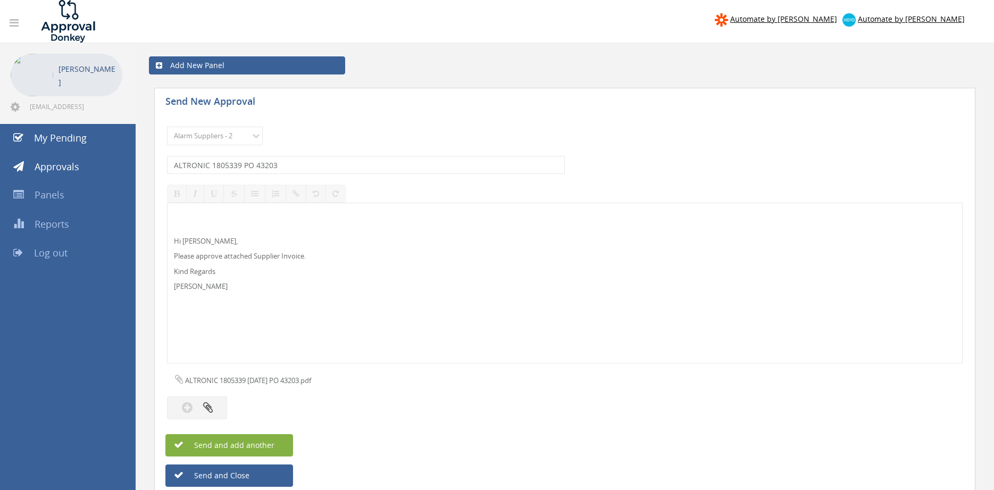
click at [265, 444] on span "Send and add another" at bounding box center [222, 445] width 103 height 10
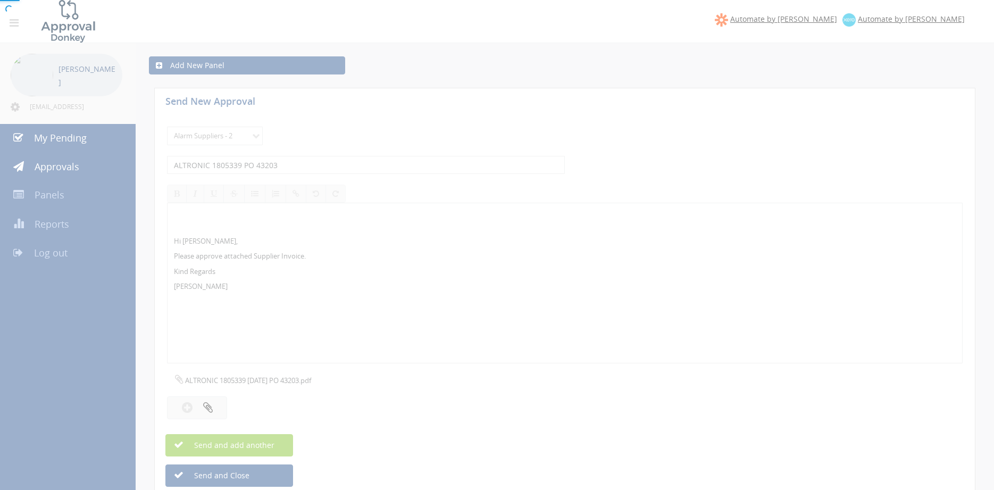
select select
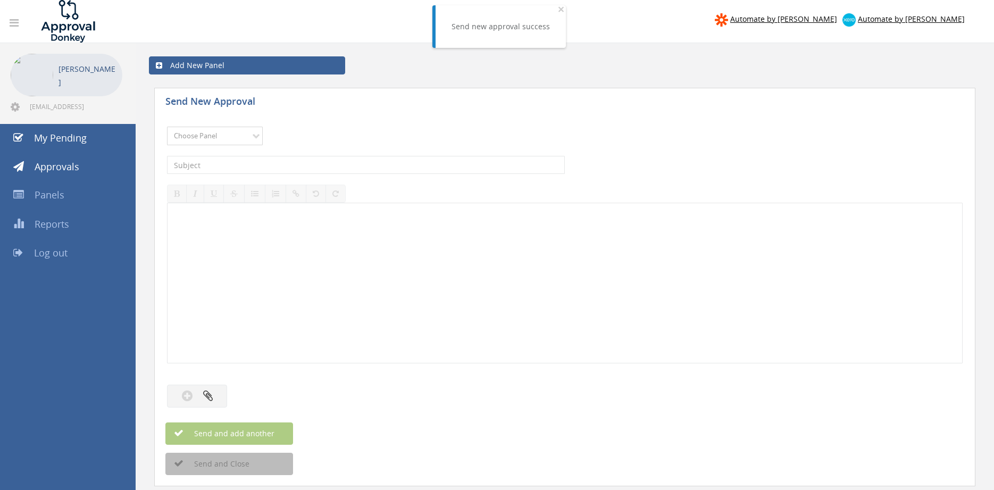
select select "9680"
click option "Alarm Suppliers - 2" at bounding box center [0, 0] width 0 height 0
click at [289, 159] on input "text" at bounding box center [366, 165] width 398 height 18
type input "ALTRONIC 1805338 PO 43203"
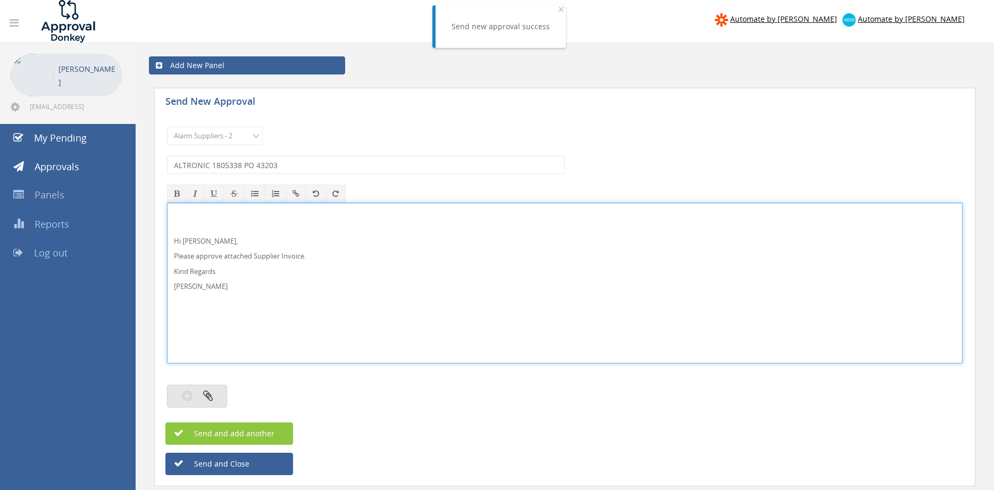
click at [202, 397] on button "button" at bounding box center [197, 395] width 60 height 23
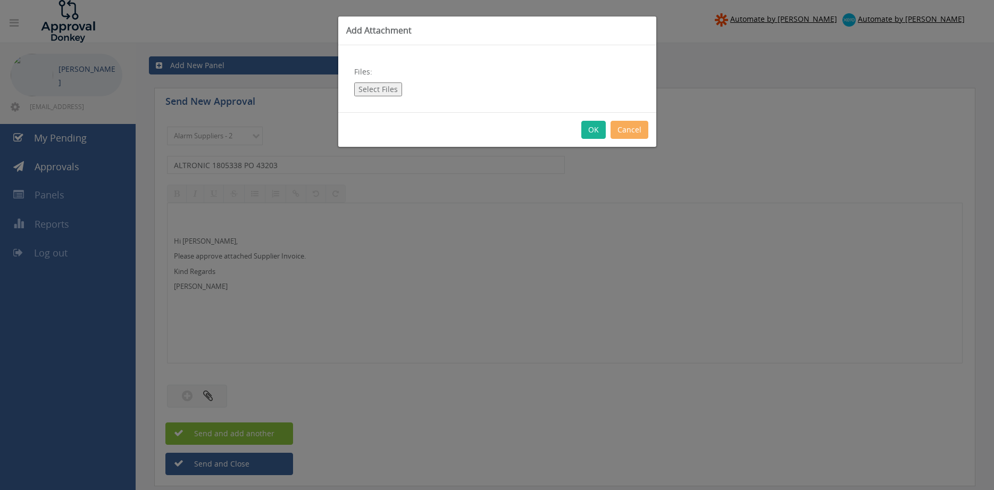
click at [374, 90] on button "Select Files" at bounding box center [378, 89] width 48 height 14
type input "C:\fakepath\ALTRONIC 1805338 [DATE] PO 43203.pdf"
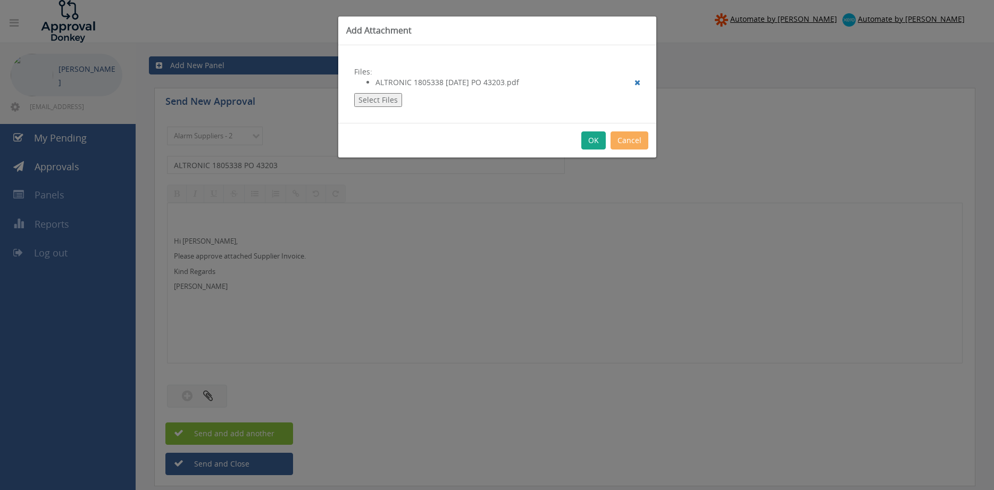
click at [592, 144] on button "OK" at bounding box center [593, 140] width 24 height 18
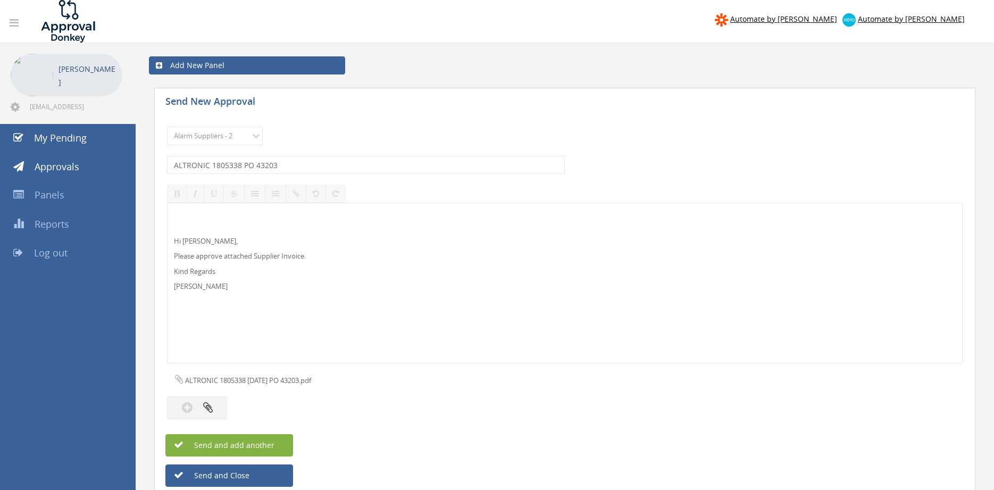
click at [273, 440] on span "Send and add another" at bounding box center [222, 445] width 103 height 10
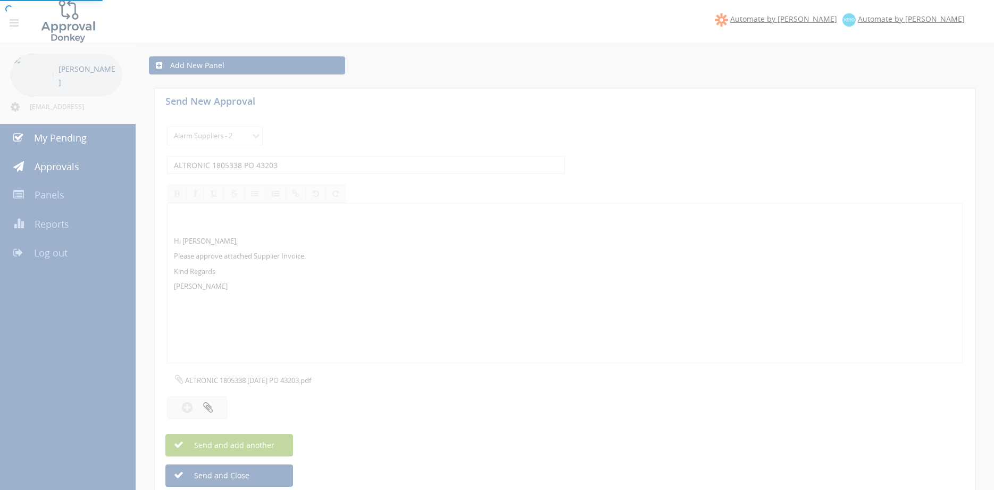
select select
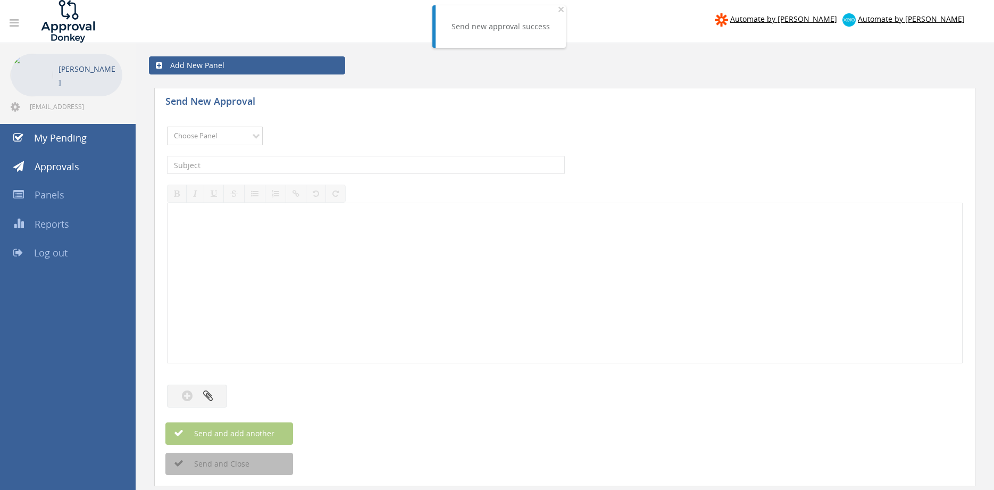
select select "9680"
click option "Alarm Suppliers - 2" at bounding box center [0, 0] width 0 height 0
click at [291, 165] on input "text" at bounding box center [366, 165] width 398 height 18
type input "ALTRONIC 1805228 PO 43187"
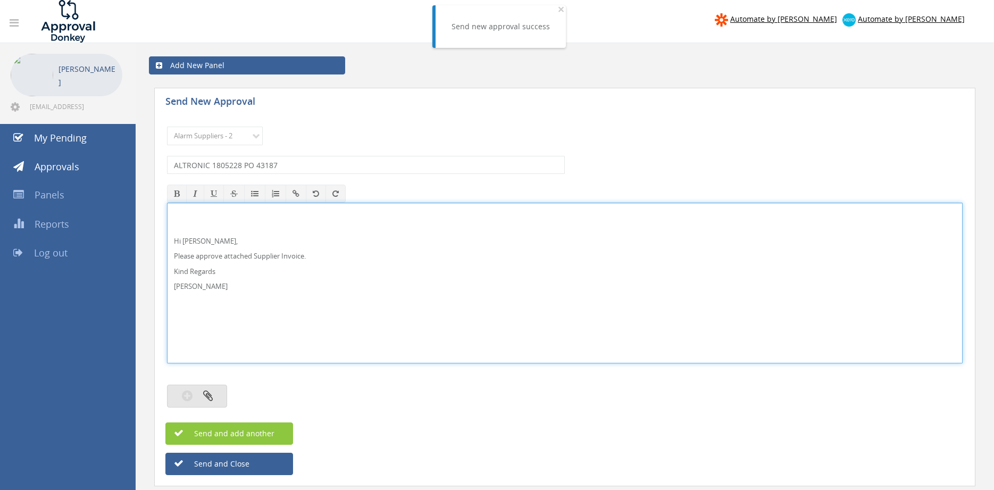
click at [216, 394] on button "button" at bounding box center [197, 395] width 60 height 23
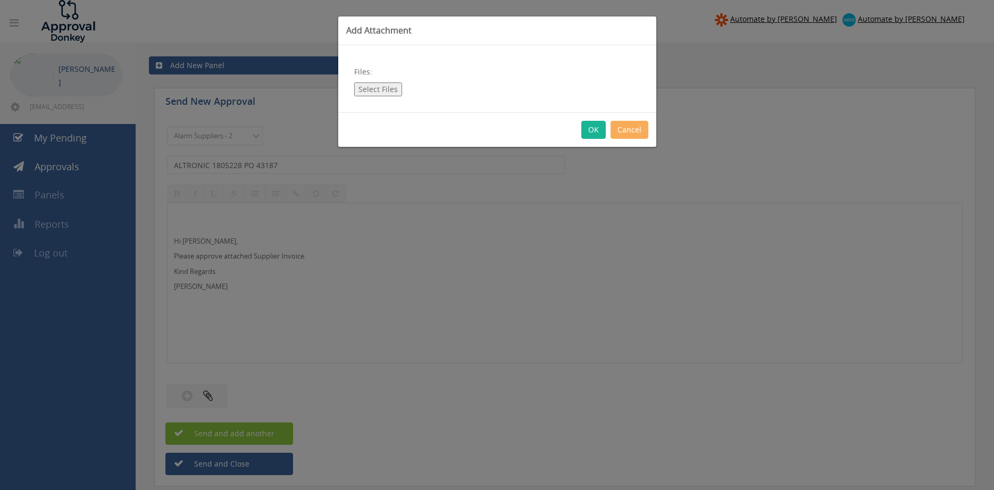
click at [379, 89] on button "Select Files" at bounding box center [378, 89] width 48 height 14
type input "C:\fakepath\ALTRONIC 1805228 [DATE] PO 43187.pdf"
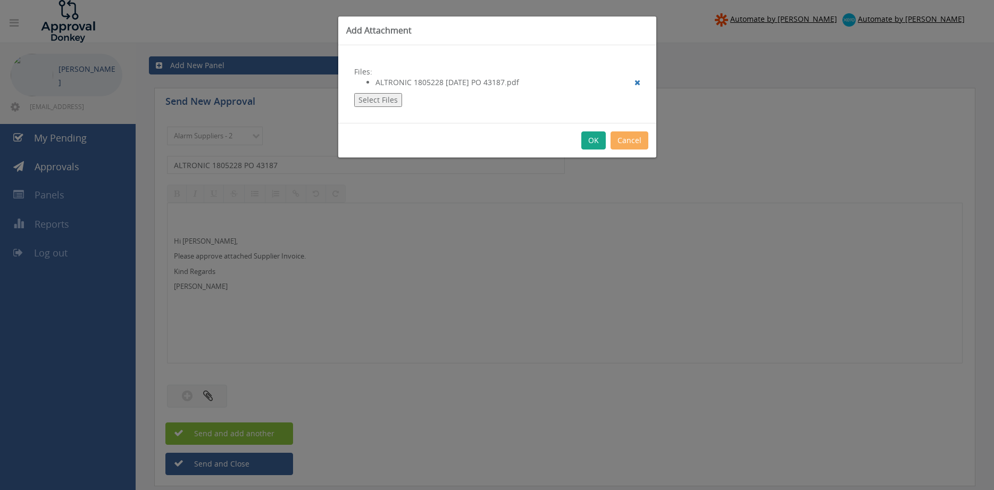
click at [594, 147] on button "OK" at bounding box center [593, 140] width 24 height 18
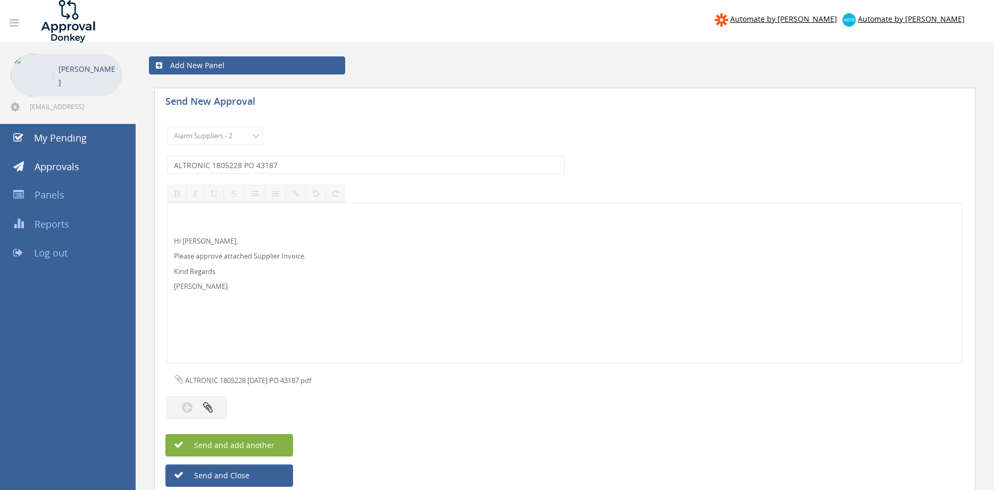
click at [268, 443] on span "Send and add another" at bounding box center [222, 445] width 103 height 10
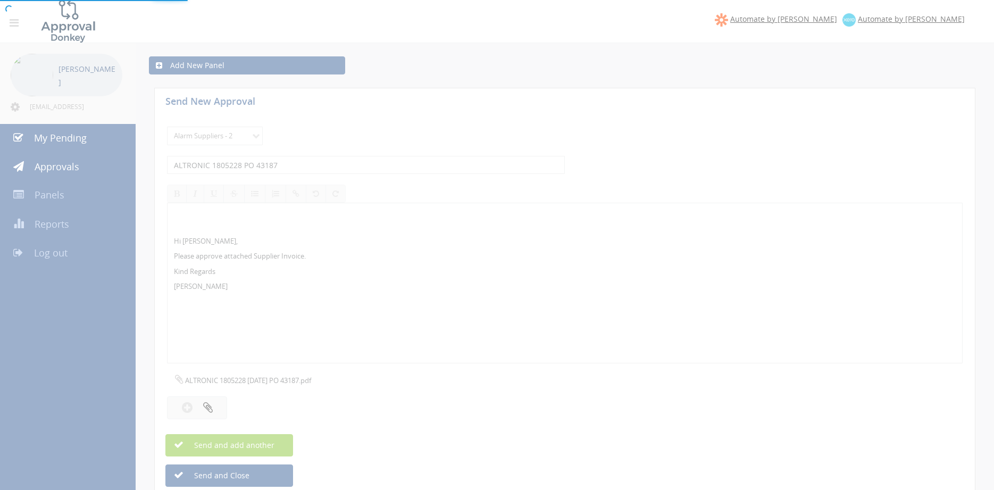
select select
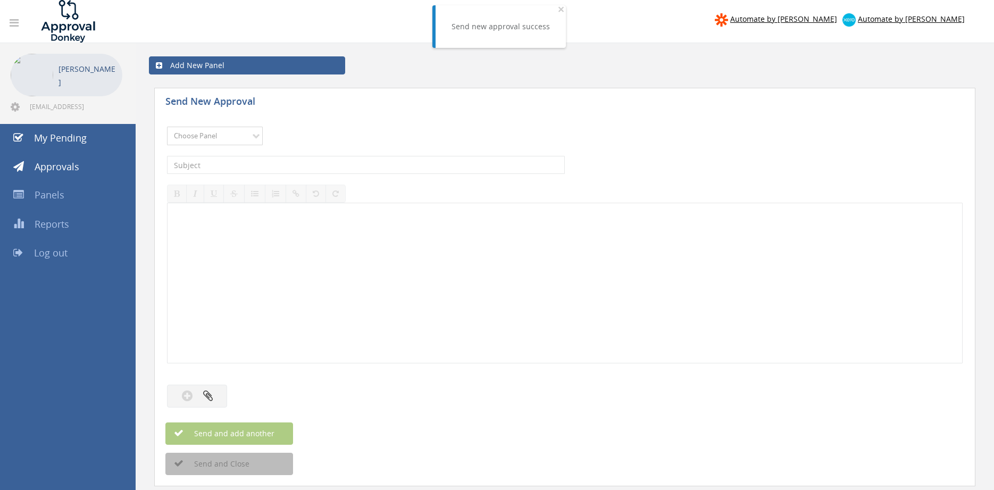
select select "9680"
click option "Alarm Suppliers - 2" at bounding box center [0, 0] width 0 height 0
click at [312, 166] on input "text" at bounding box center [366, 165] width 398 height 18
type input "ALTRONIC 1805224 PO 43188"
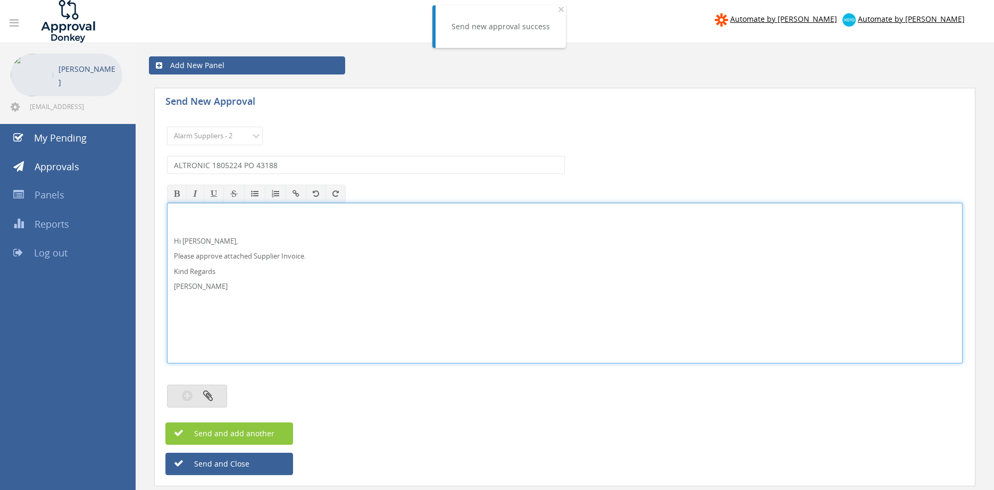
click at [217, 392] on button "button" at bounding box center [197, 395] width 60 height 23
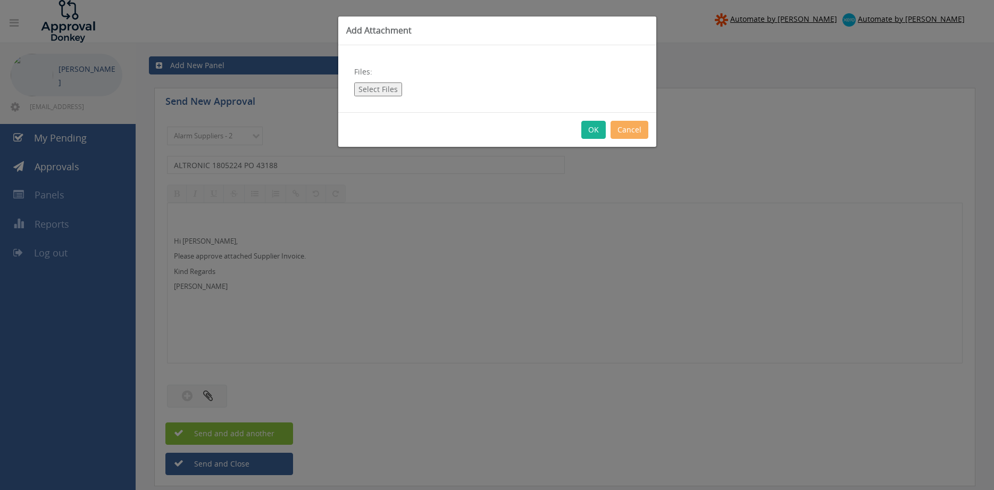
click at [384, 89] on button "Select Files" at bounding box center [378, 89] width 48 height 14
type input "C:\fakepath\ALTRONIC 1805224 [DATE] PO 43188.pdf"
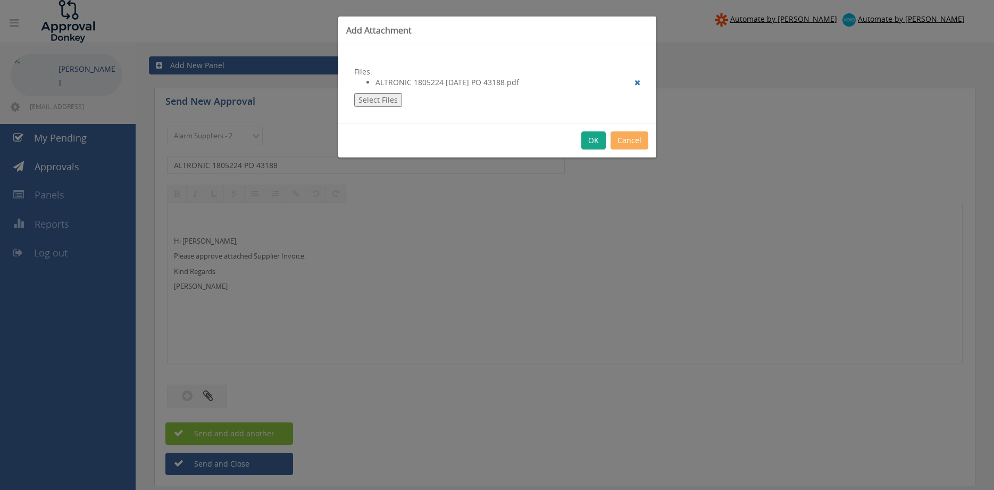
click at [597, 139] on button "OK" at bounding box center [593, 140] width 24 height 18
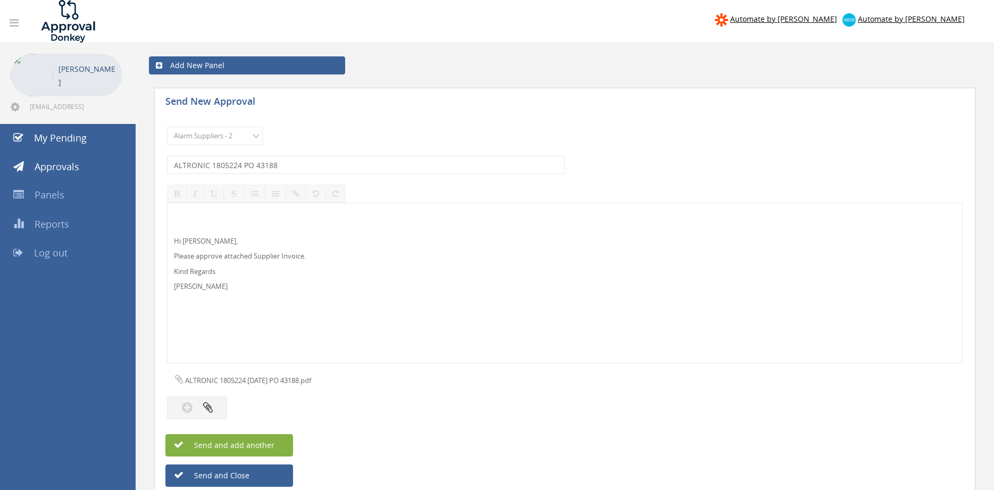
drag, startPoint x: 269, startPoint y: 447, endPoint x: 290, endPoint y: 434, distance: 24.5
click at [269, 446] on span "Send and add another" at bounding box center [222, 445] width 103 height 10
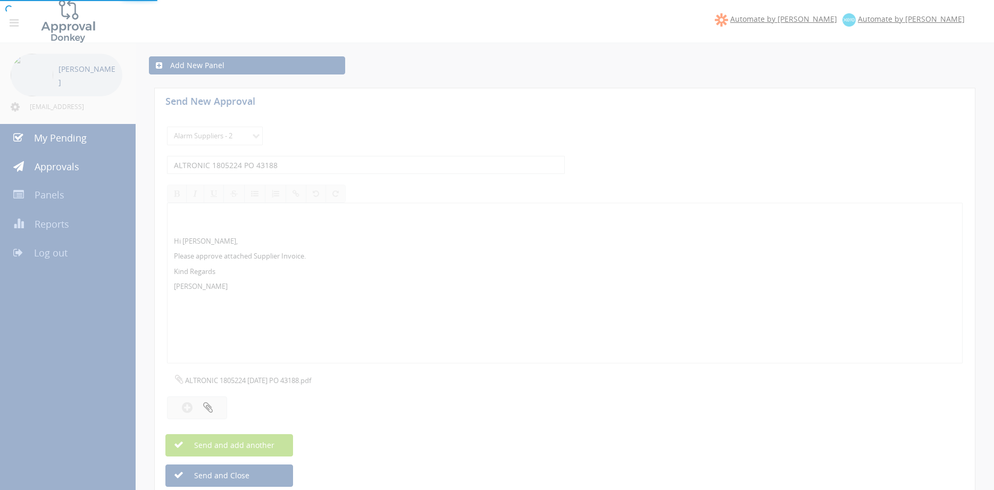
select select
